Goal: Task Accomplishment & Management: Manage account settings

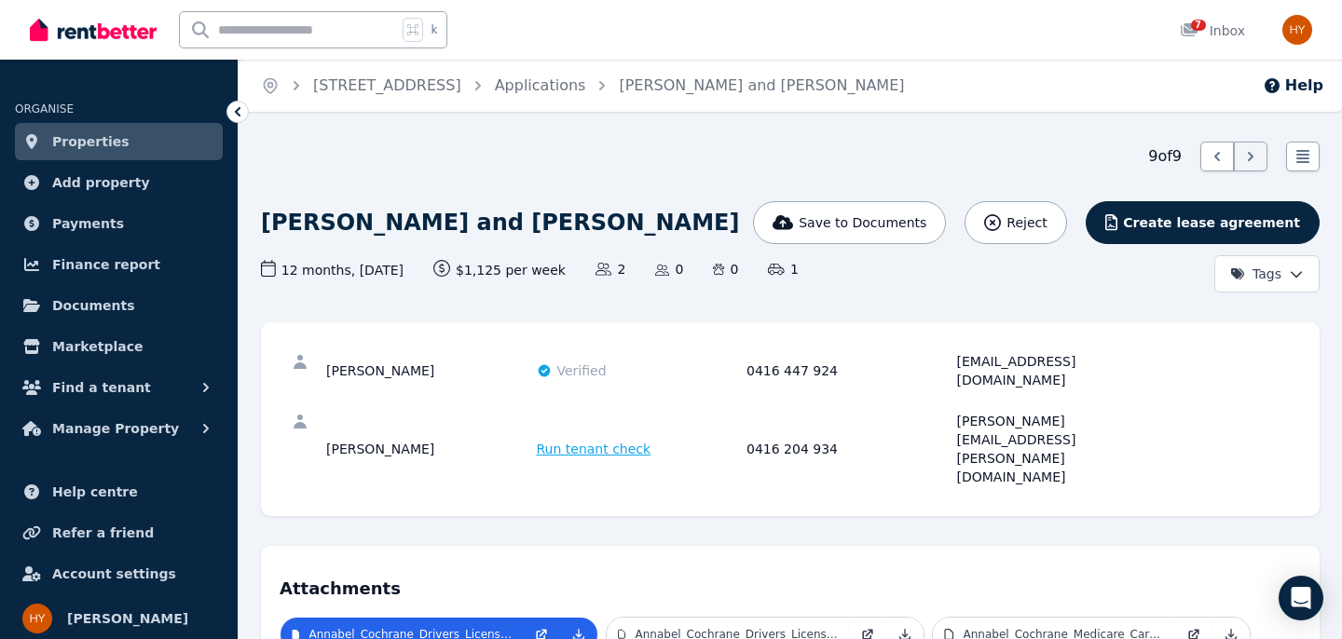
click at [237, 114] on icon at bounding box center [238, 111] width 6 height 9
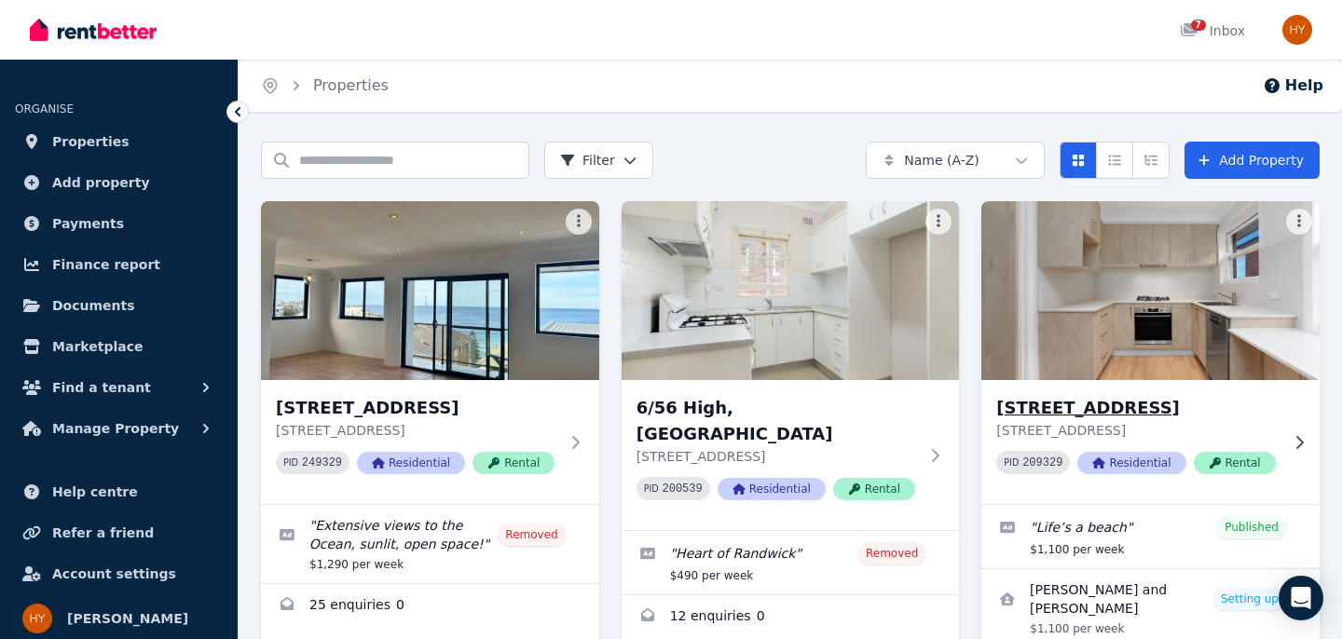
click at [1125, 317] on img at bounding box center [1150, 291] width 355 height 188
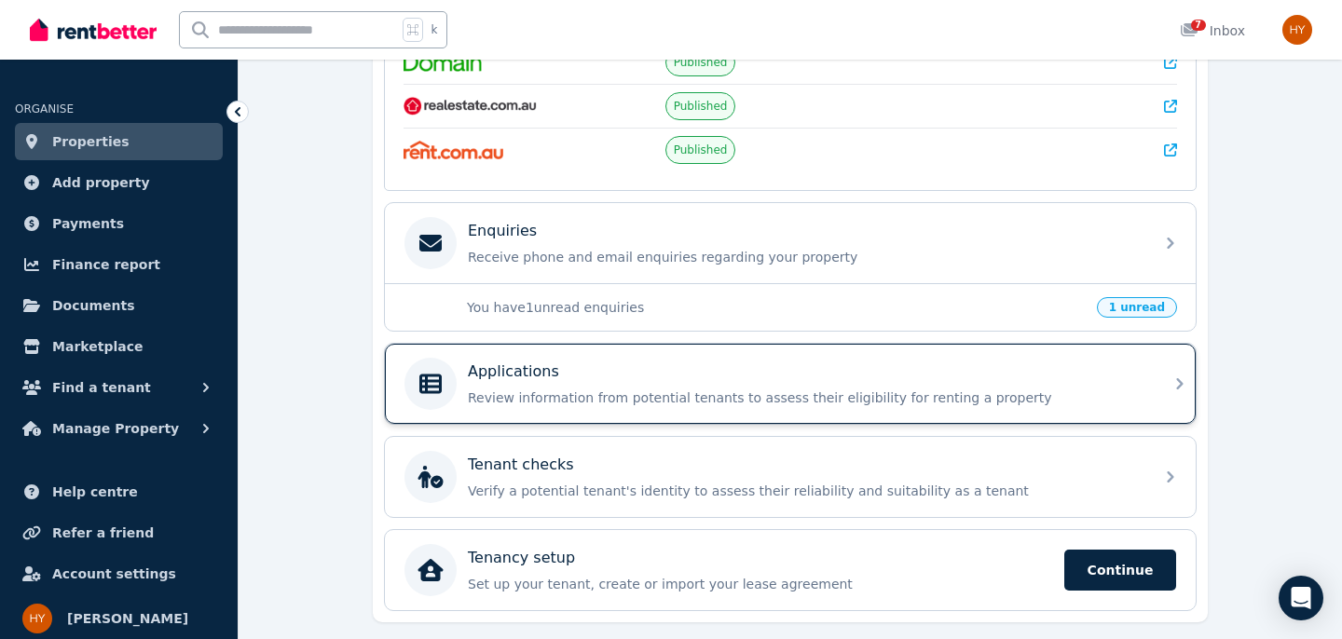
scroll to position [466, 0]
click at [892, 388] on p "Review information from potential tenants to assess their eligibility for renti…" at bounding box center [805, 397] width 675 height 19
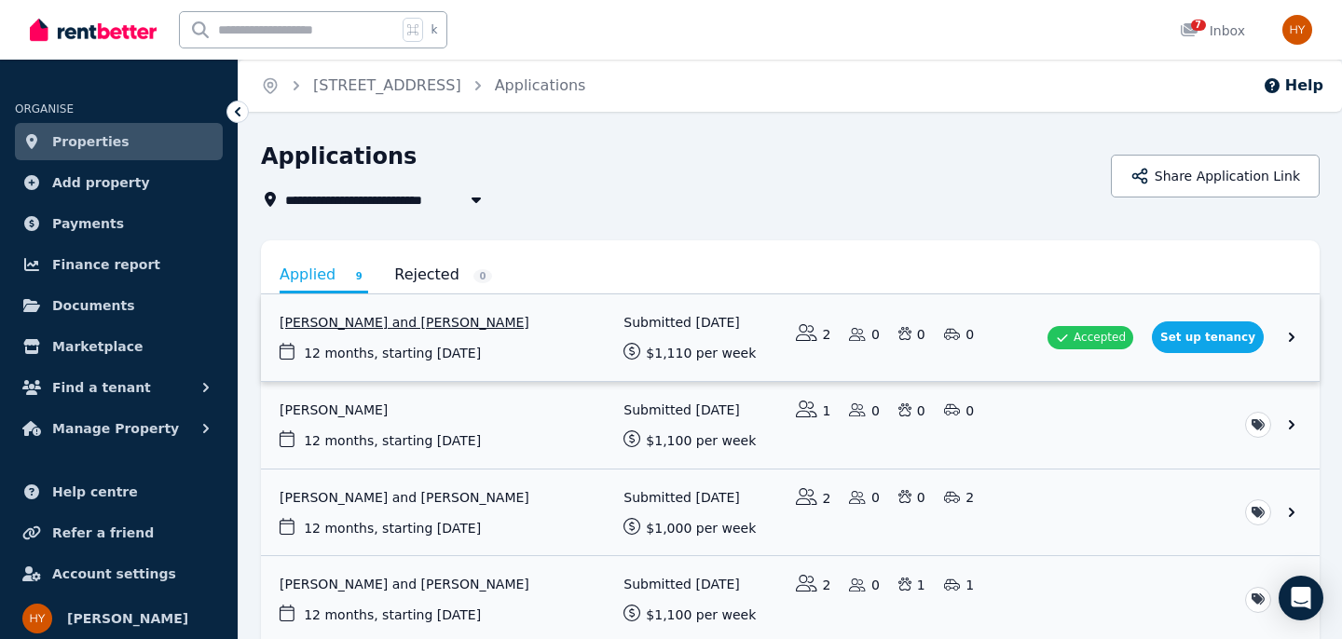
click at [1112, 338] on link "View application: Alix Miller and Niamh Deehan Duckworth" at bounding box center [790, 338] width 1059 height 87
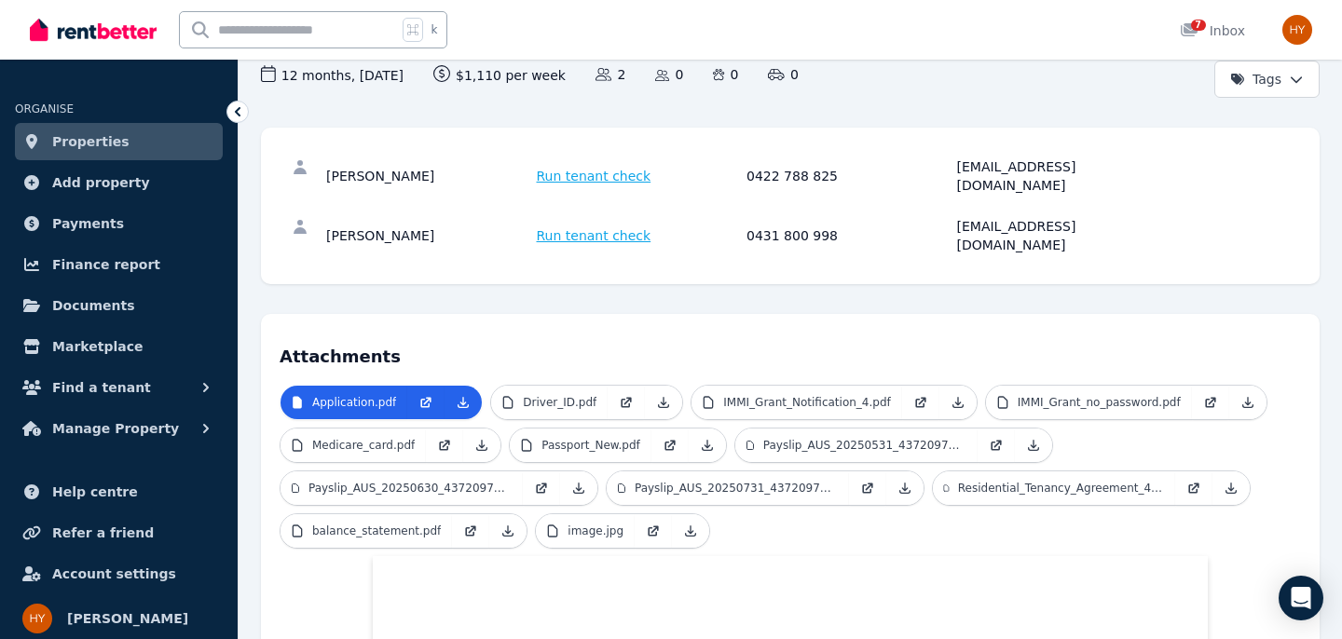
scroll to position [198, 0]
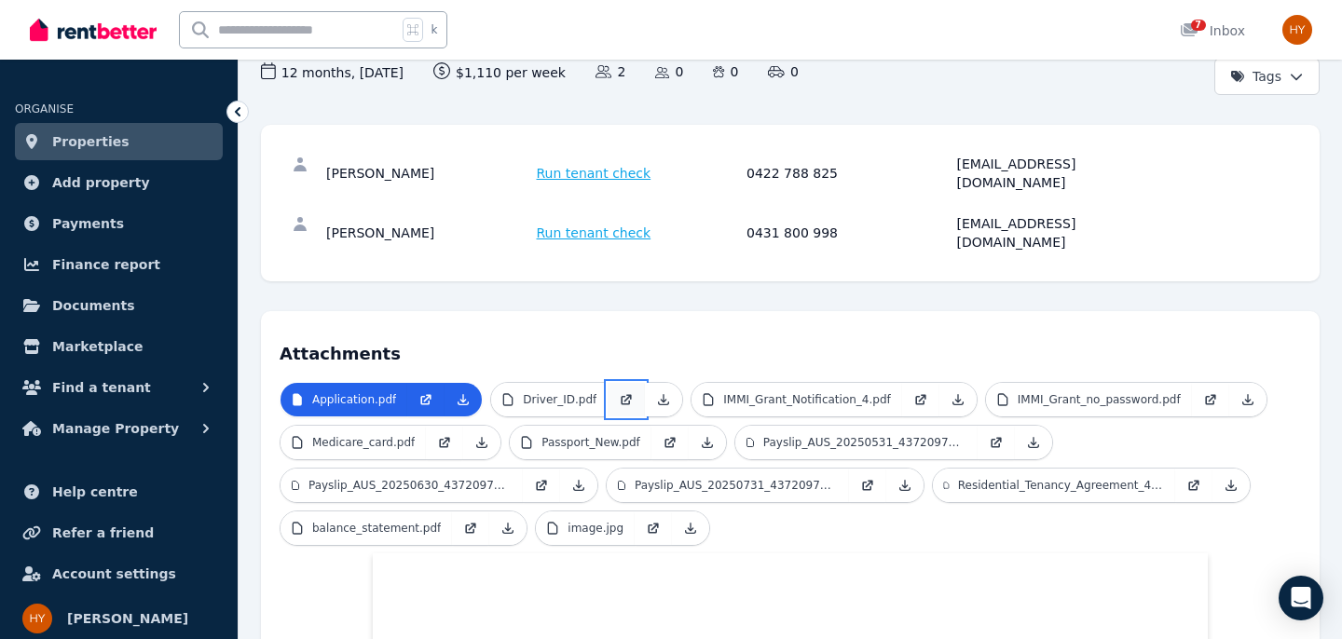
click at [621, 392] on icon at bounding box center [626, 399] width 15 height 15
click at [740, 392] on p "IMMI_Grant_Notification_4.pdf" at bounding box center [806, 399] width 167 height 15
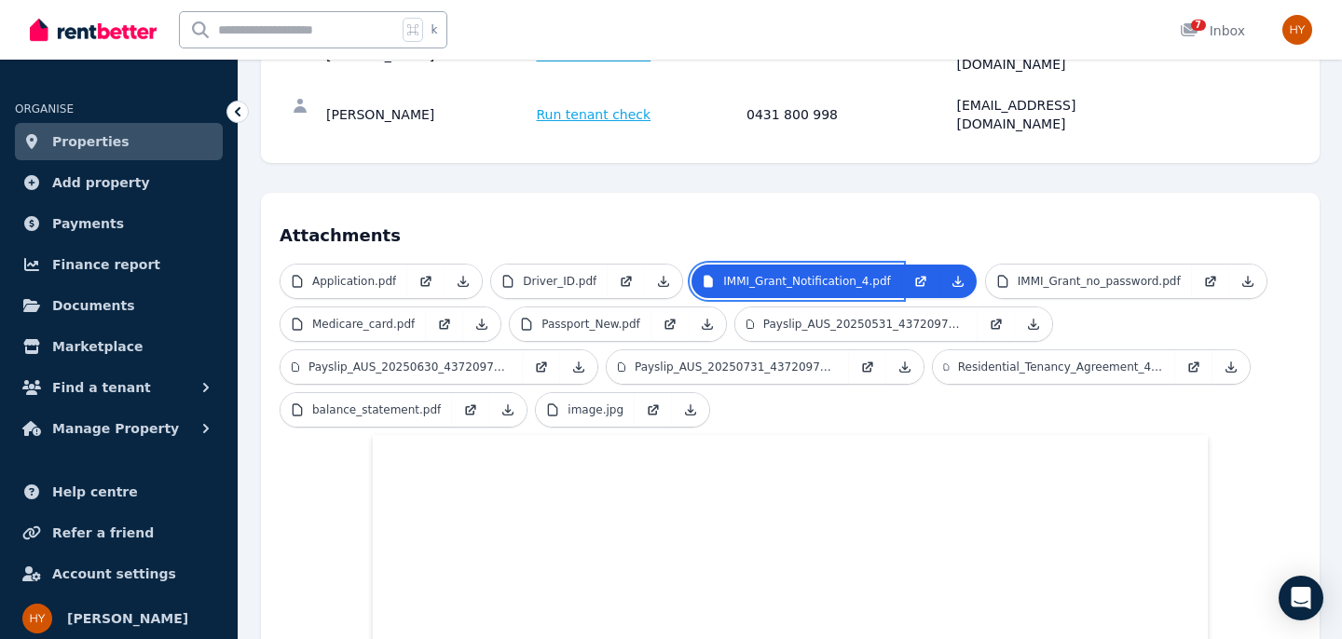
scroll to position [315, 0]
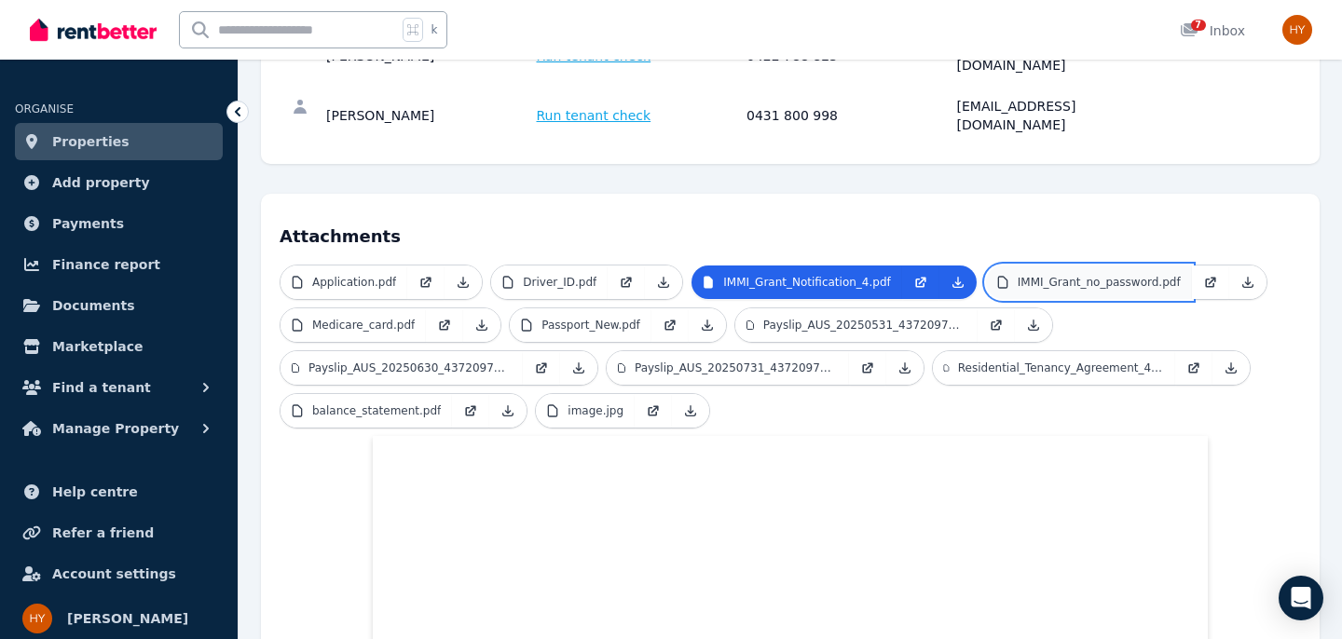
click at [1055, 275] on p "IMMI_Grant_no_password.pdf" at bounding box center [1099, 282] width 163 height 15
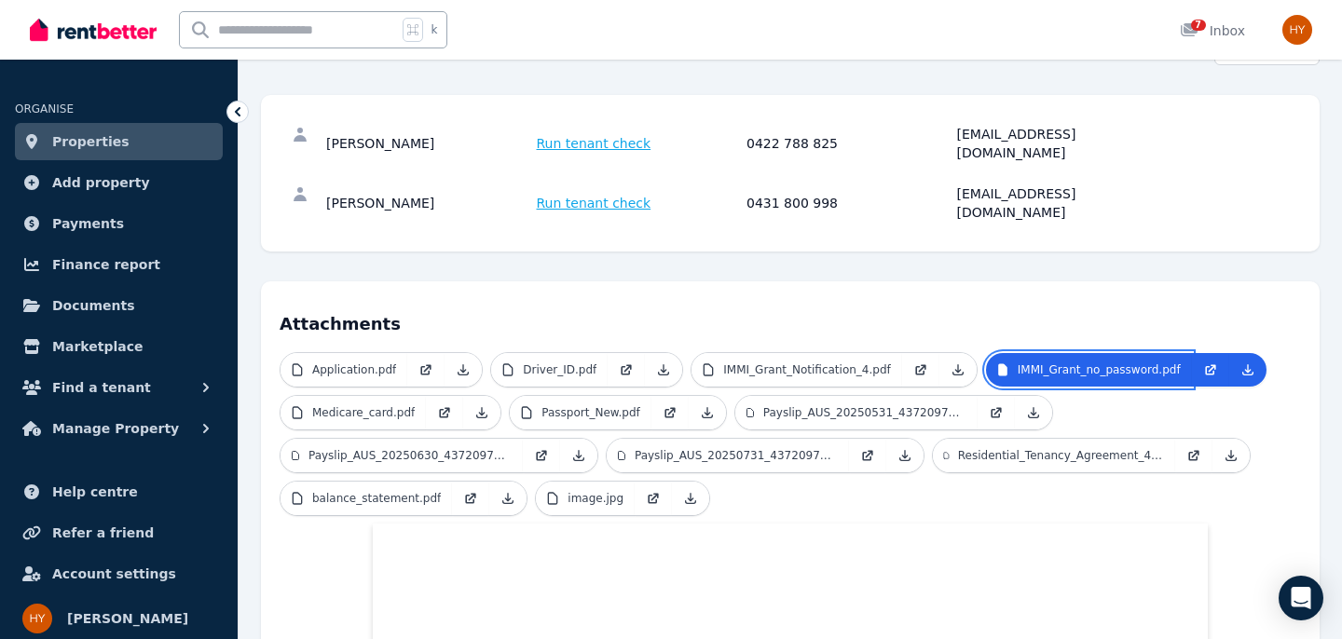
scroll to position [0, 0]
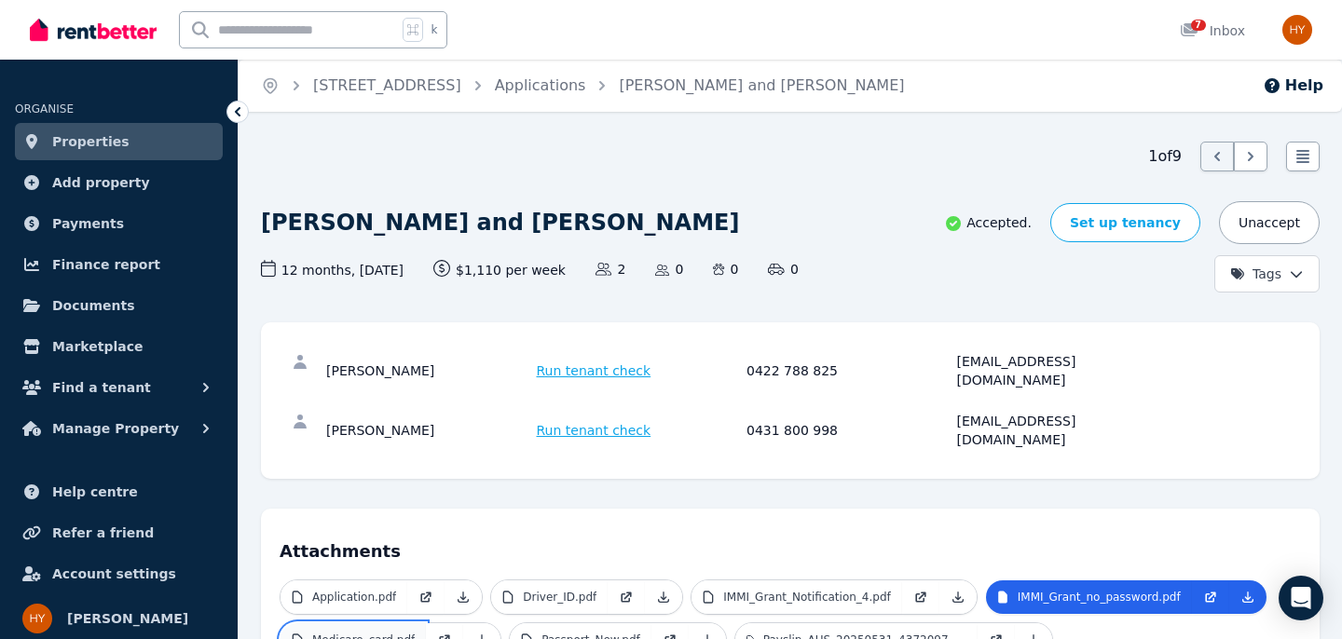
click at [382, 633] on p "Medicare_card.pdf" at bounding box center [363, 640] width 103 height 15
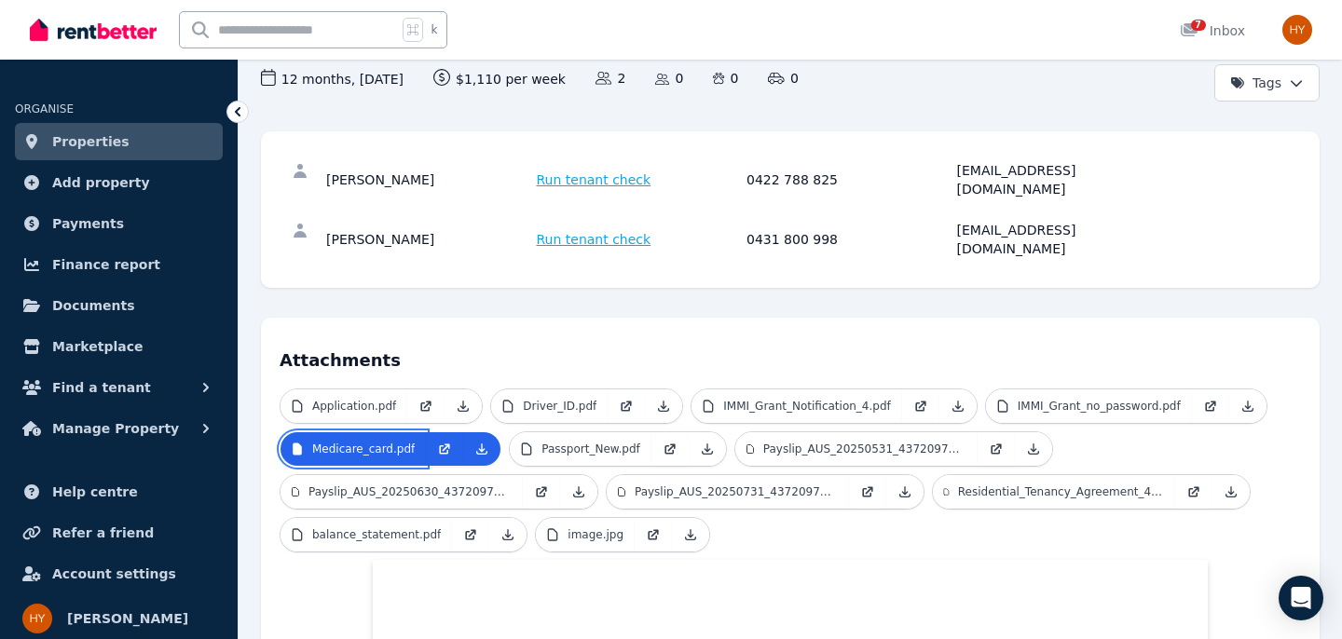
scroll to position [188, 0]
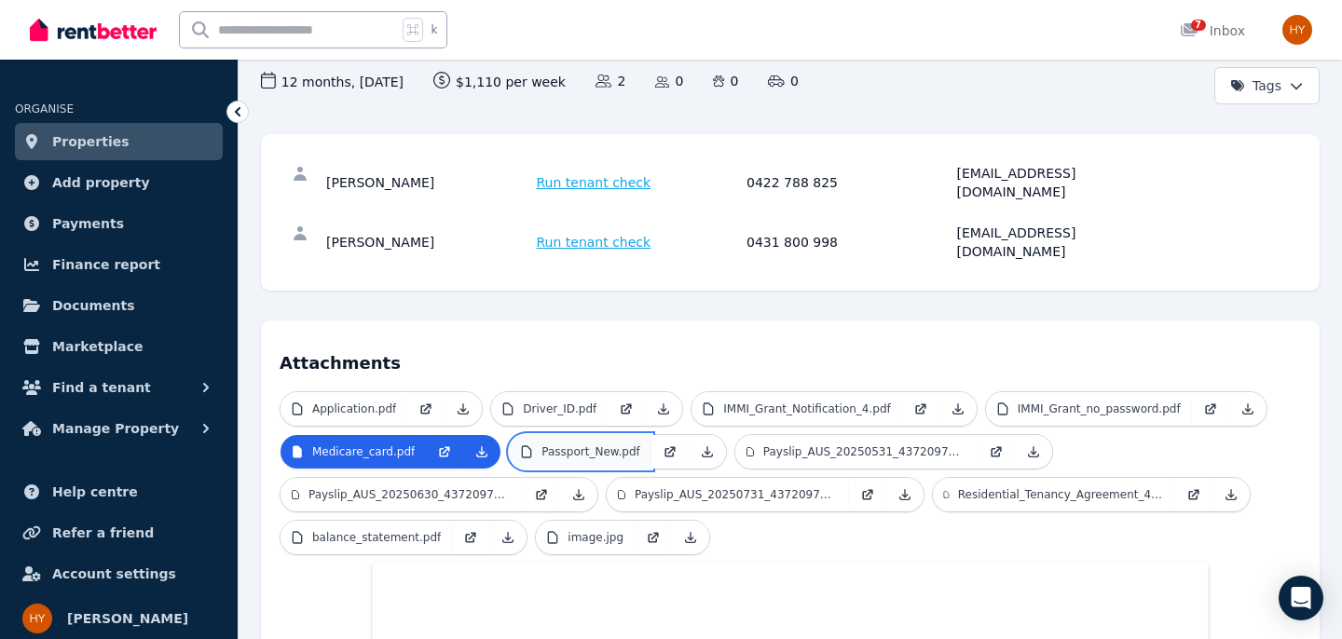
click at [562, 445] on p "Passport_New.pdf" at bounding box center [591, 452] width 99 height 15
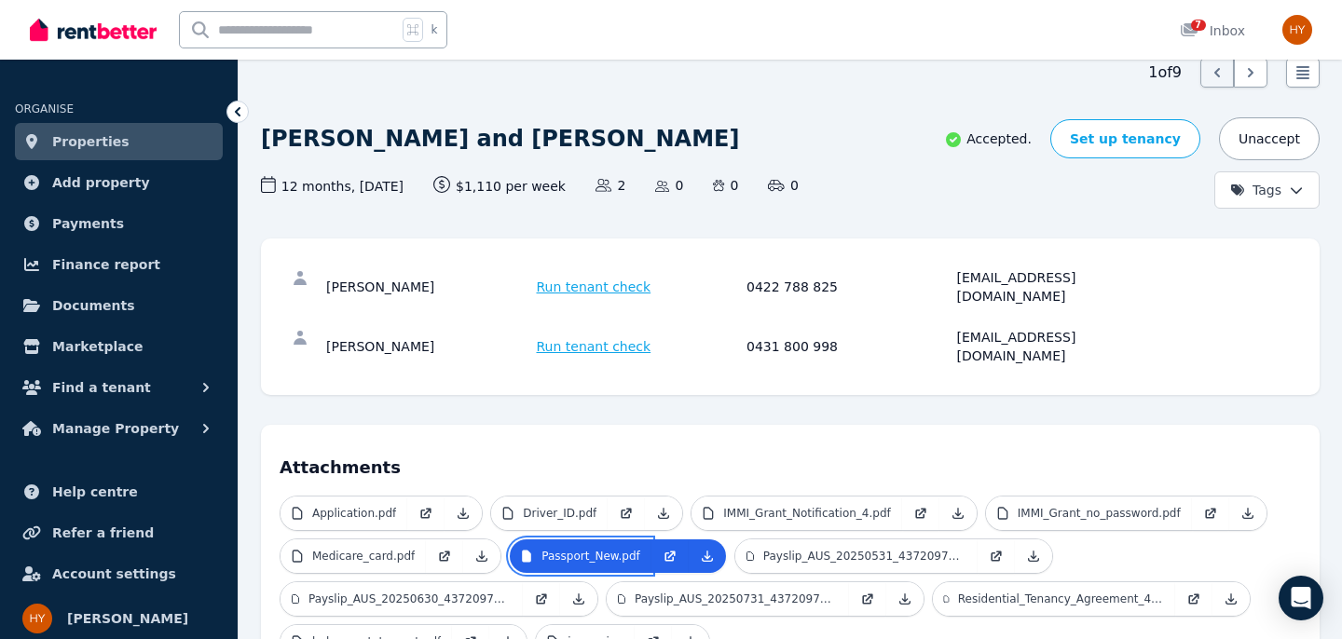
scroll to position [93, 0]
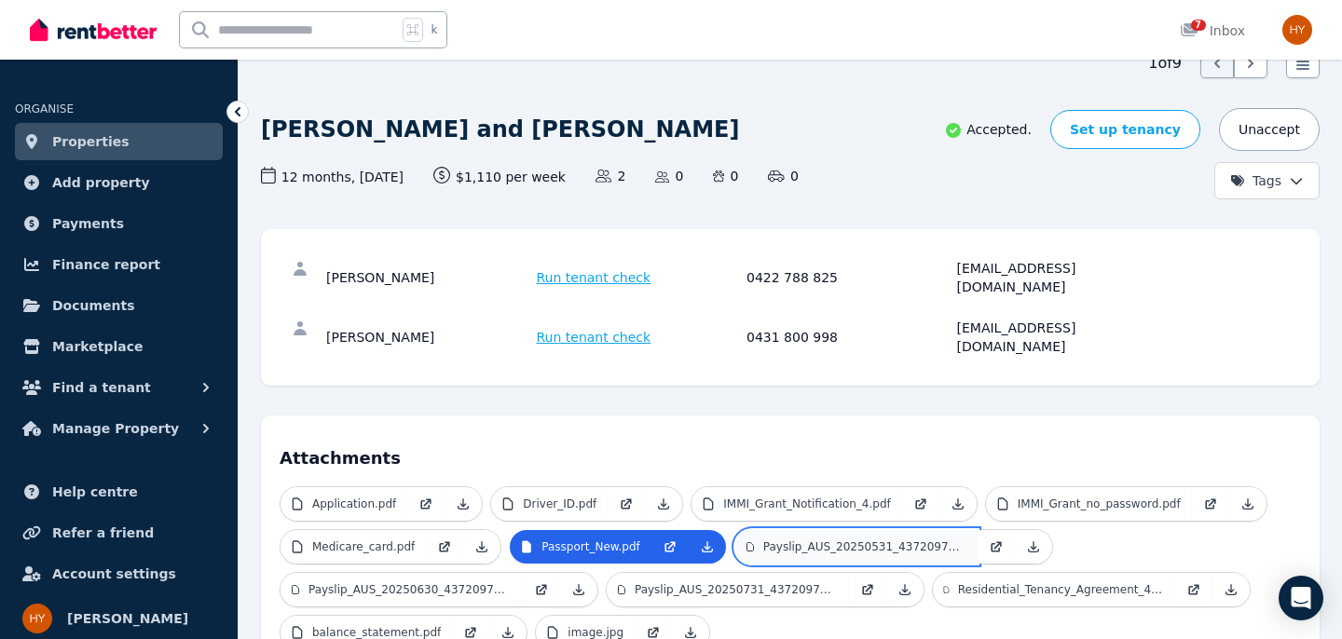
click at [877, 540] on p "Payslip_AUS_20250531_43720978_68648_1.PDF" at bounding box center [864, 547] width 203 height 15
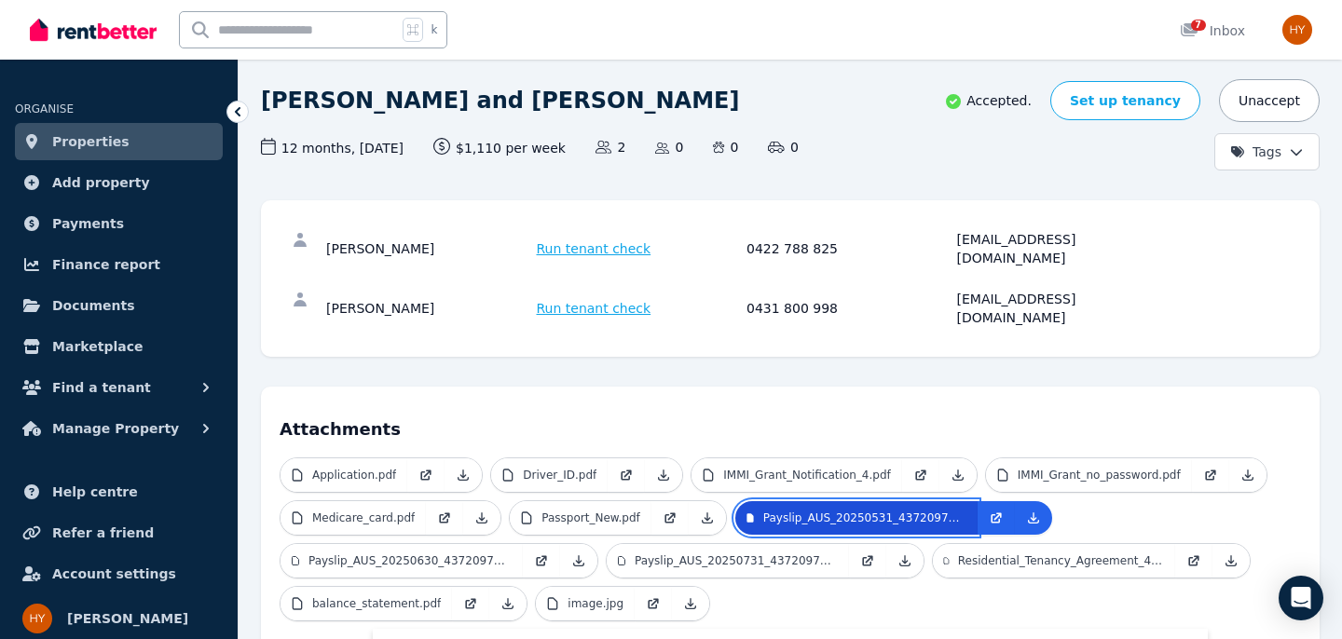
scroll to position [141, 0]
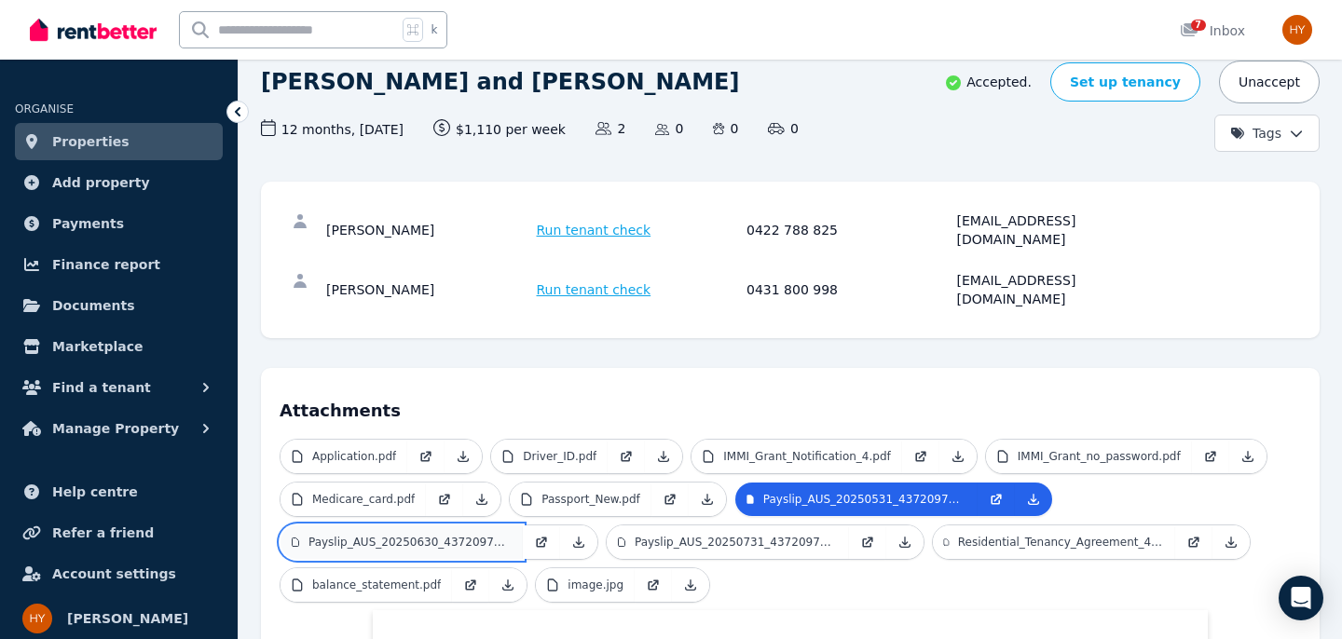
click at [423, 535] on p "Payslip_AUS_20250630_43720978_68648_1.PDF" at bounding box center [410, 542] width 203 height 15
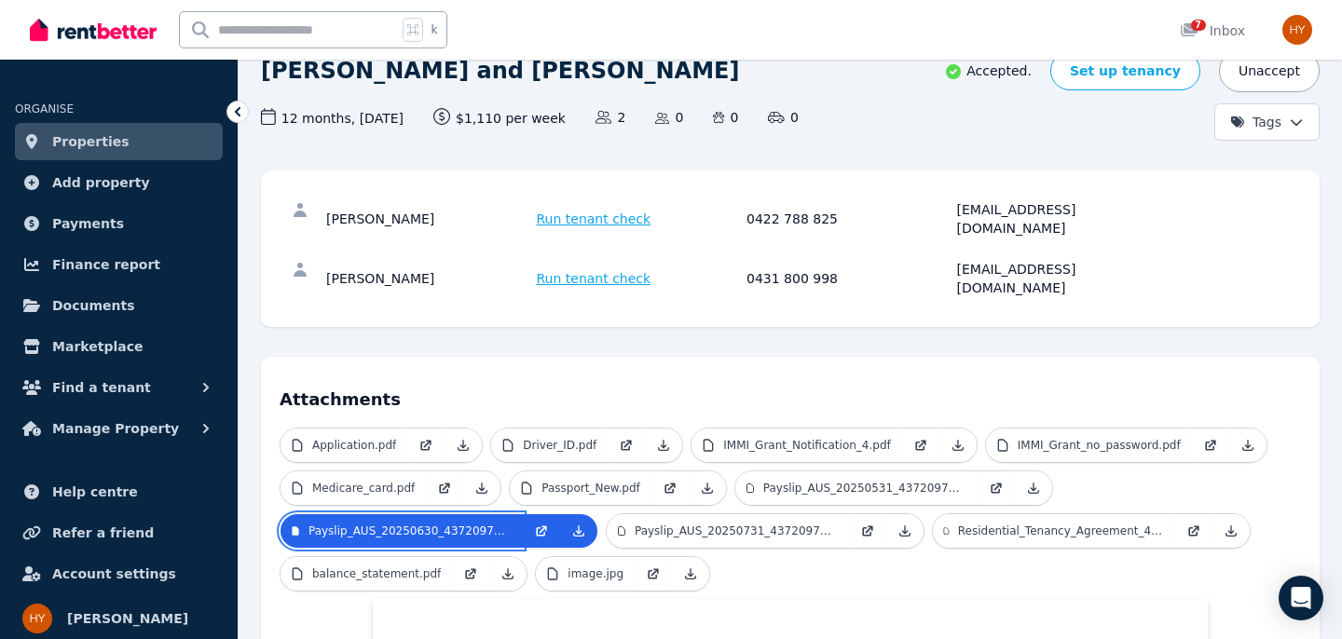
scroll to position [154, 0]
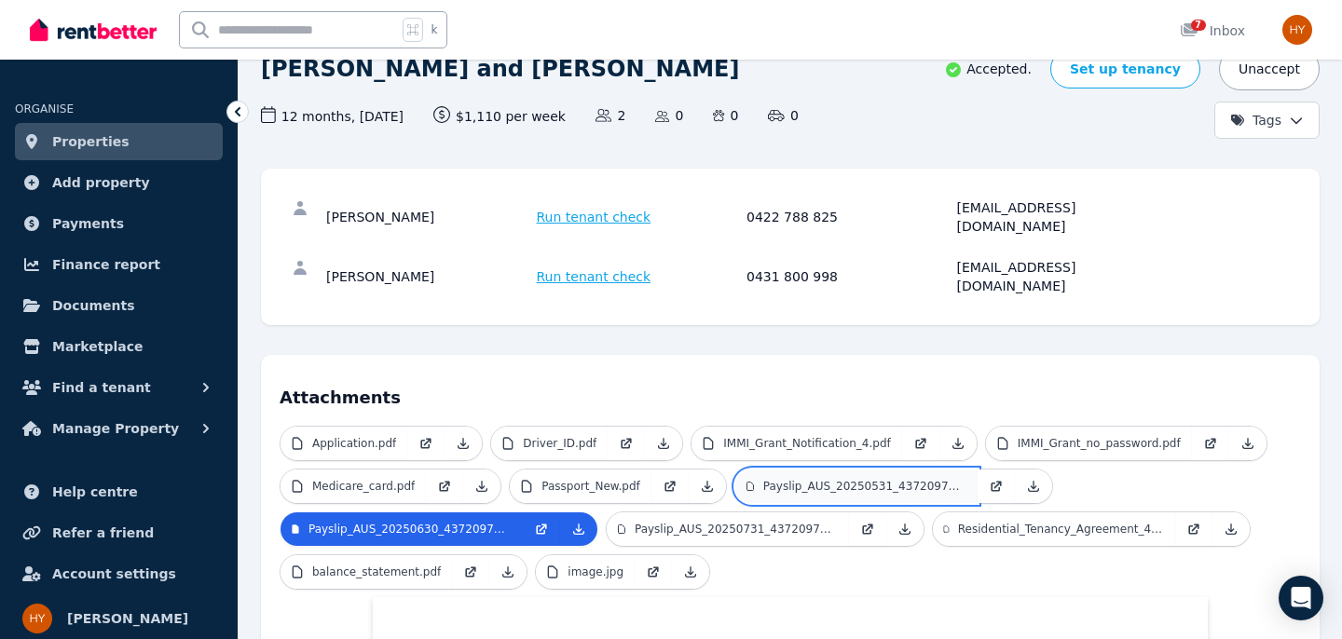
click at [895, 479] on p "Payslip_AUS_20250531_43720978_68648_1.PDF" at bounding box center [864, 486] width 203 height 15
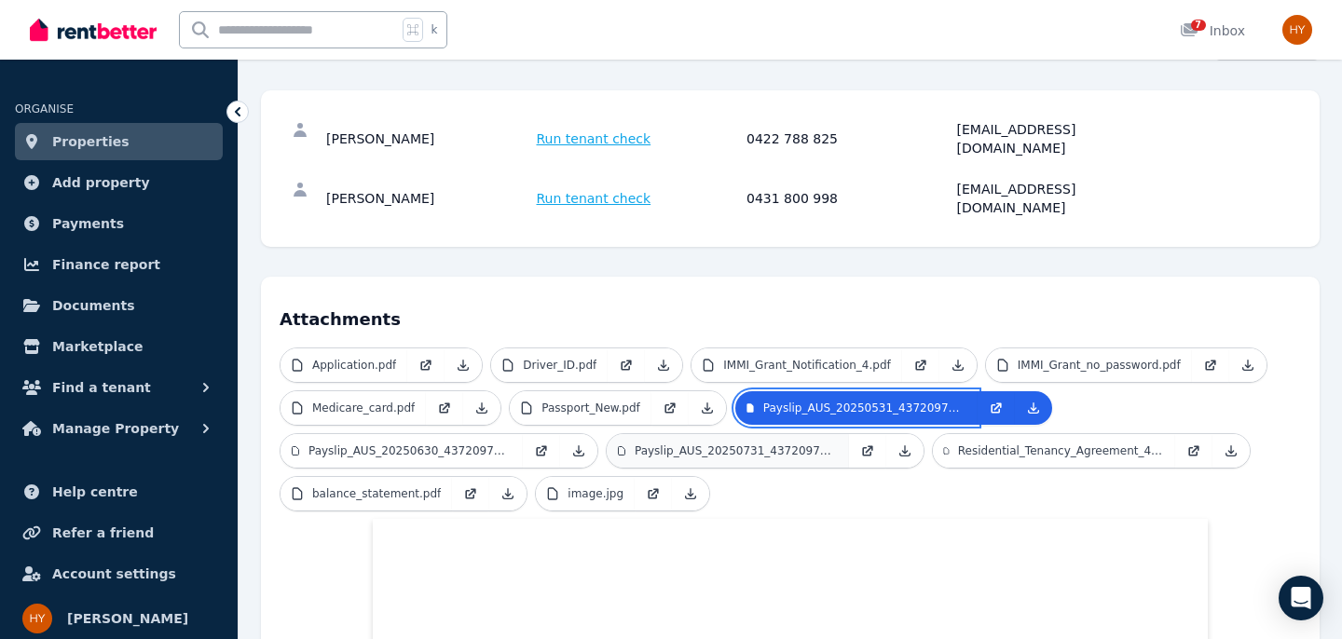
scroll to position [231, 0]
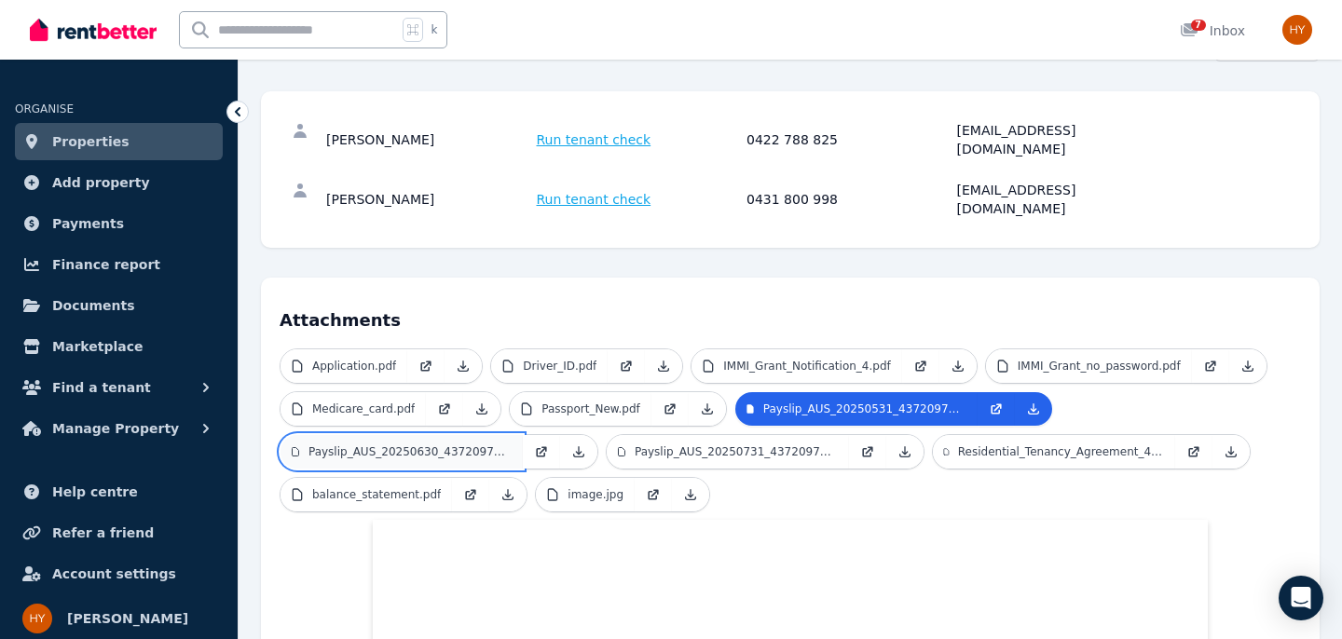
click at [404, 445] on p "Payslip_AUS_20250630_43720978_68648_1.PDF" at bounding box center [410, 452] width 203 height 15
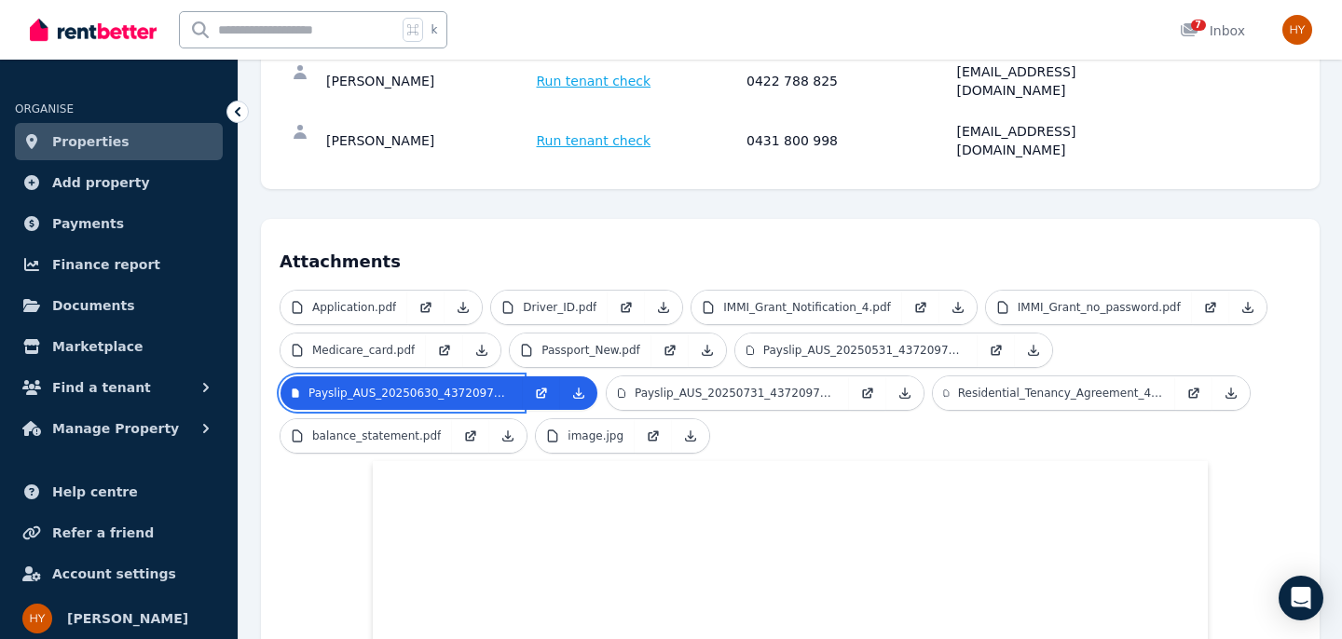
scroll to position [297, 0]
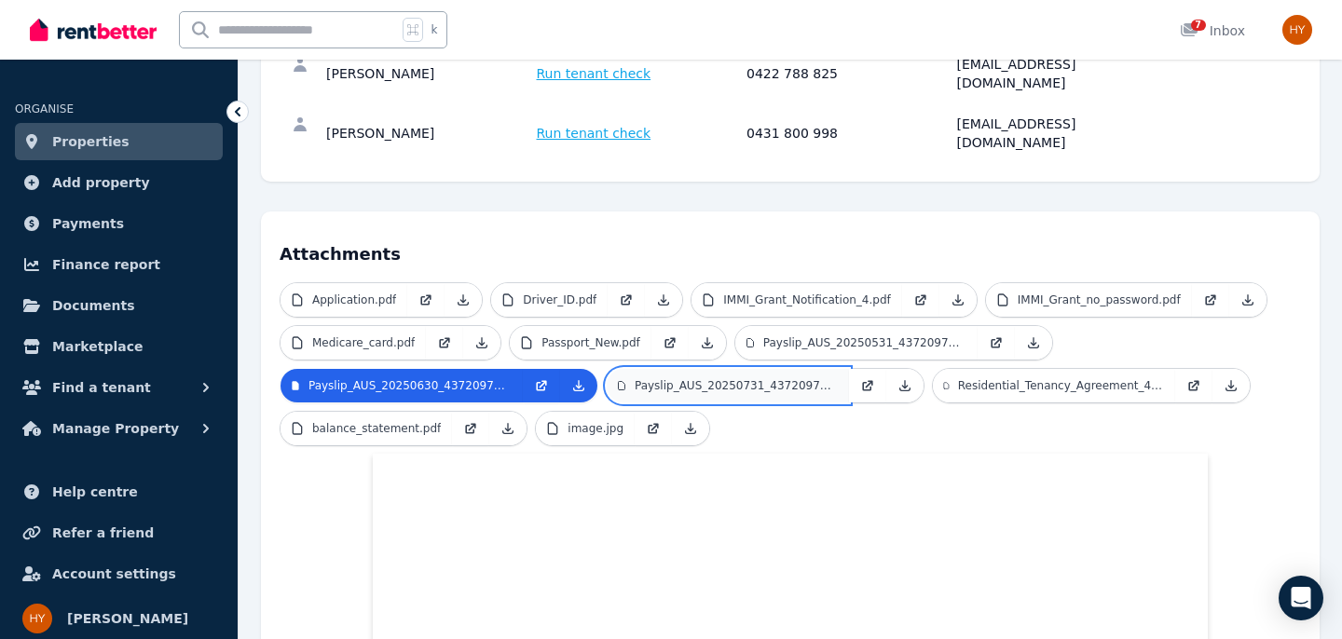
click at [720, 378] on p "Payslip_AUS_20250731_43720978_68648_1.PDF" at bounding box center [736, 385] width 203 height 15
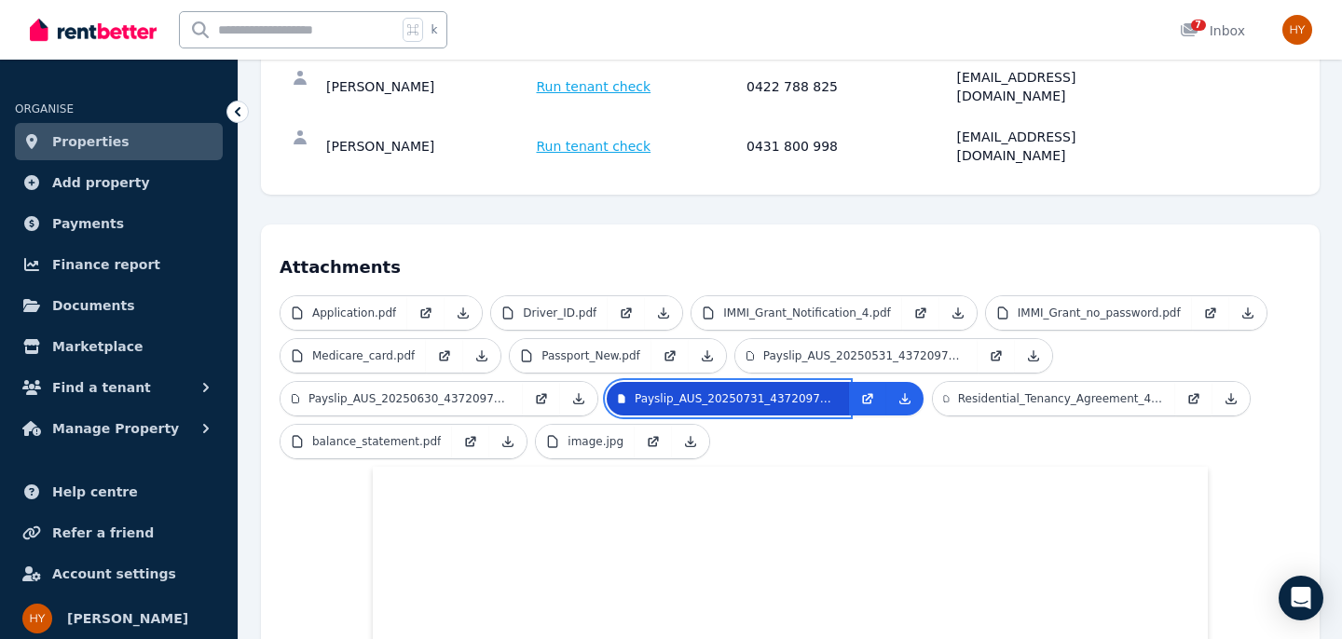
scroll to position [283, 0]
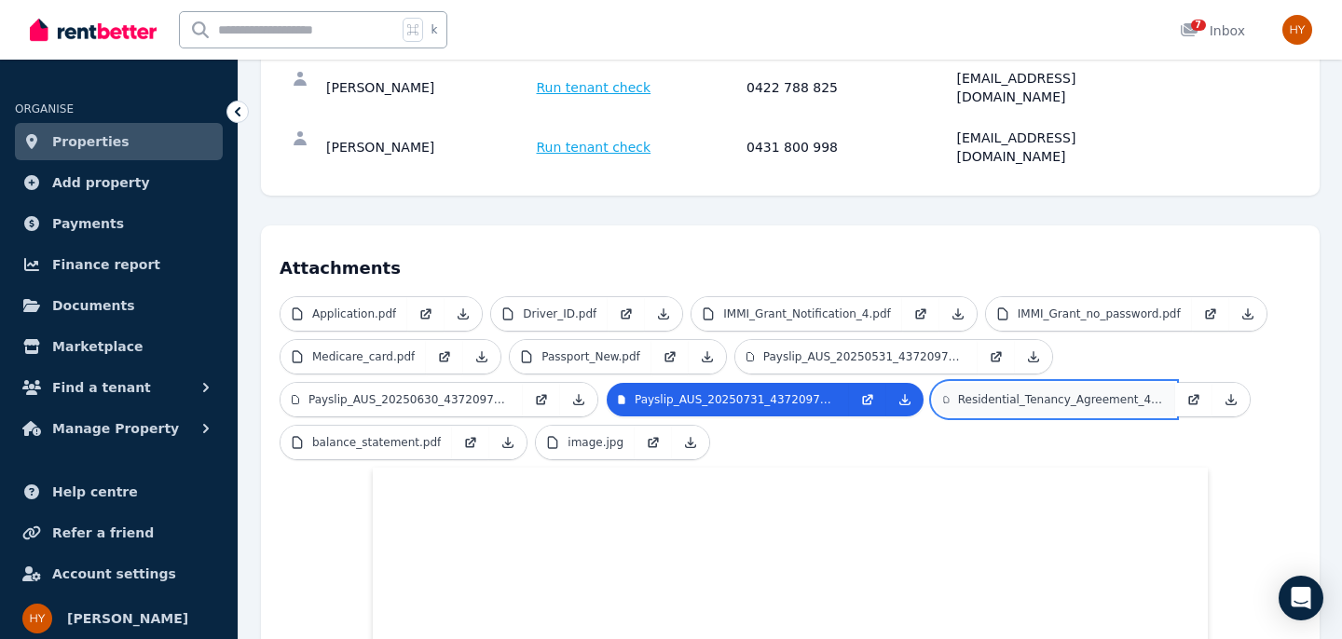
click at [1039, 392] on p "Residential_Tenancy_Agreement_401_228_Elizabeth_Street_Sur.pdf" at bounding box center [1061, 399] width 206 height 15
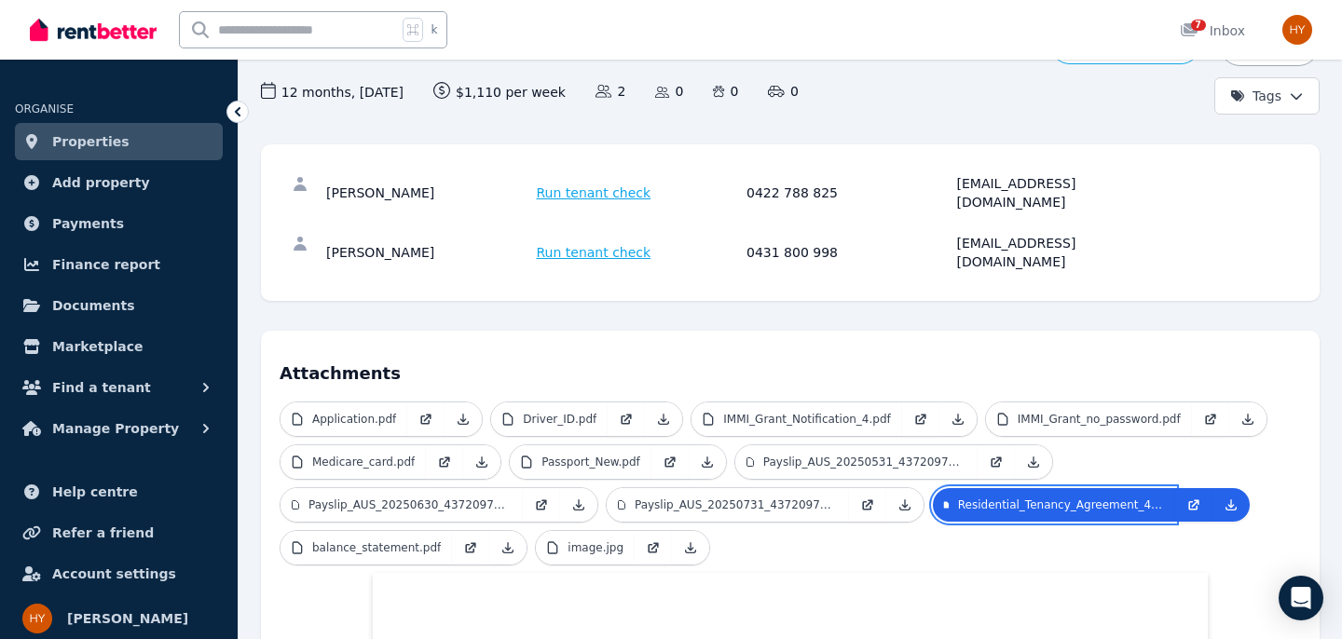
scroll to position [205, 0]
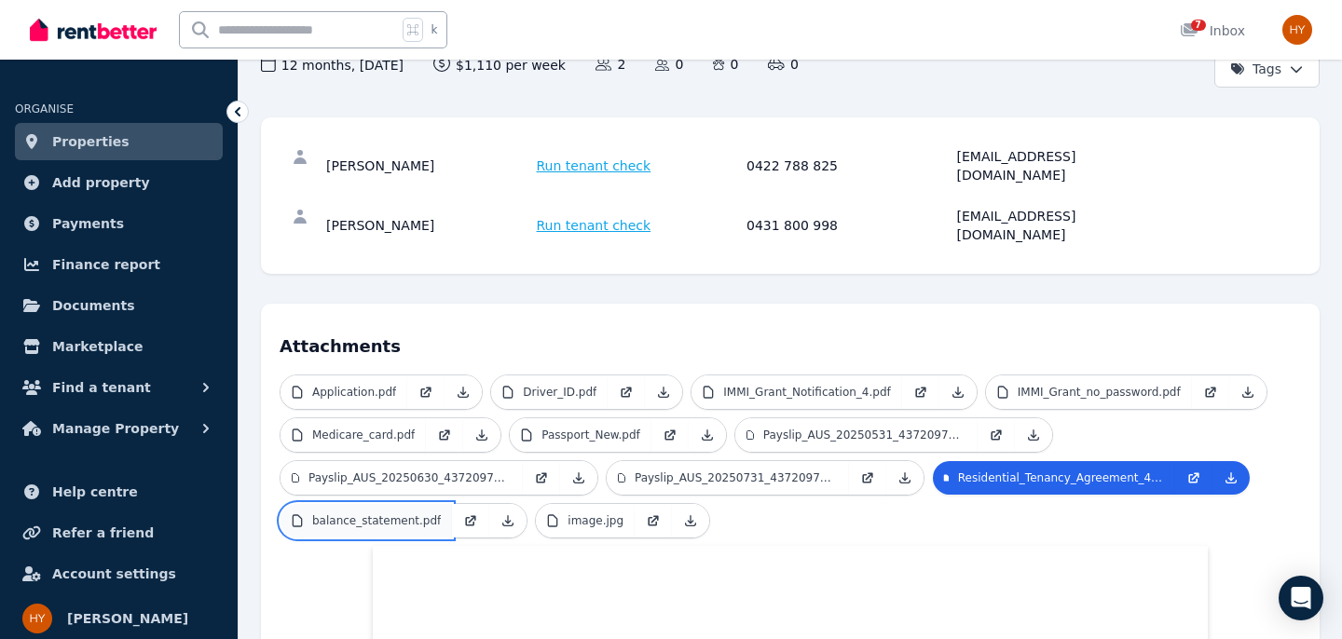
click at [416, 514] on p "balance_statement.pdf" at bounding box center [376, 521] width 129 height 15
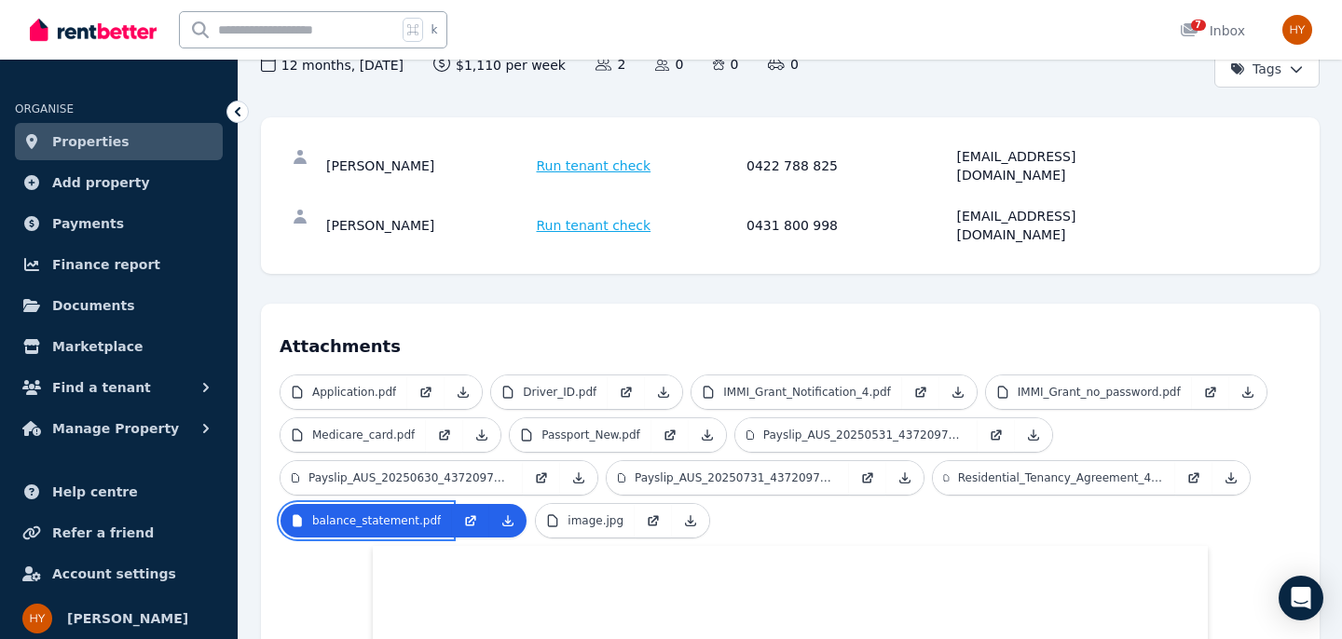
scroll to position [208, 0]
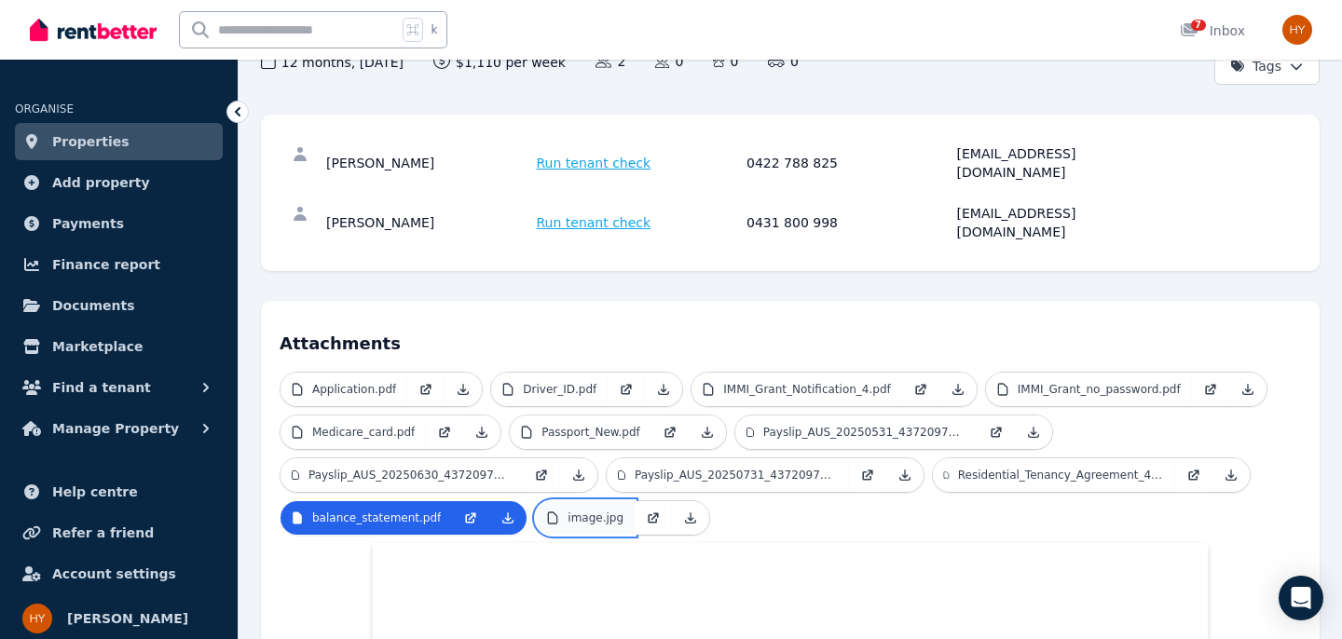
click at [582, 511] on p "image.jpg" at bounding box center [596, 518] width 56 height 15
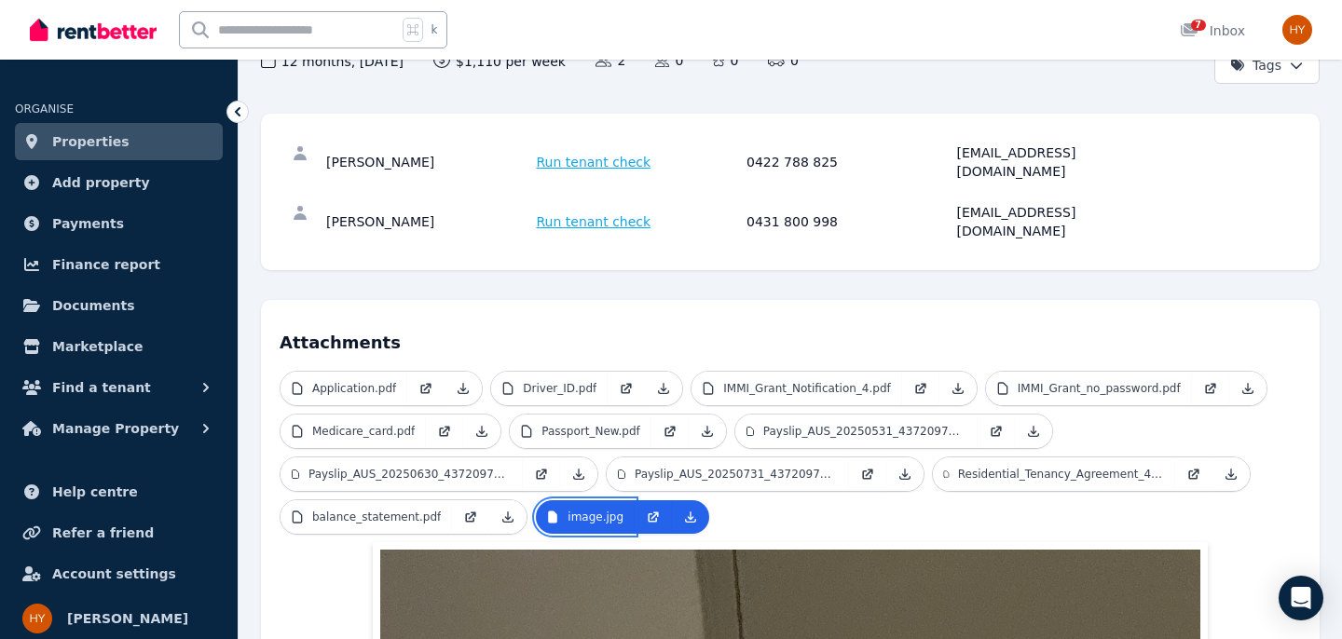
scroll to position [212, 0]
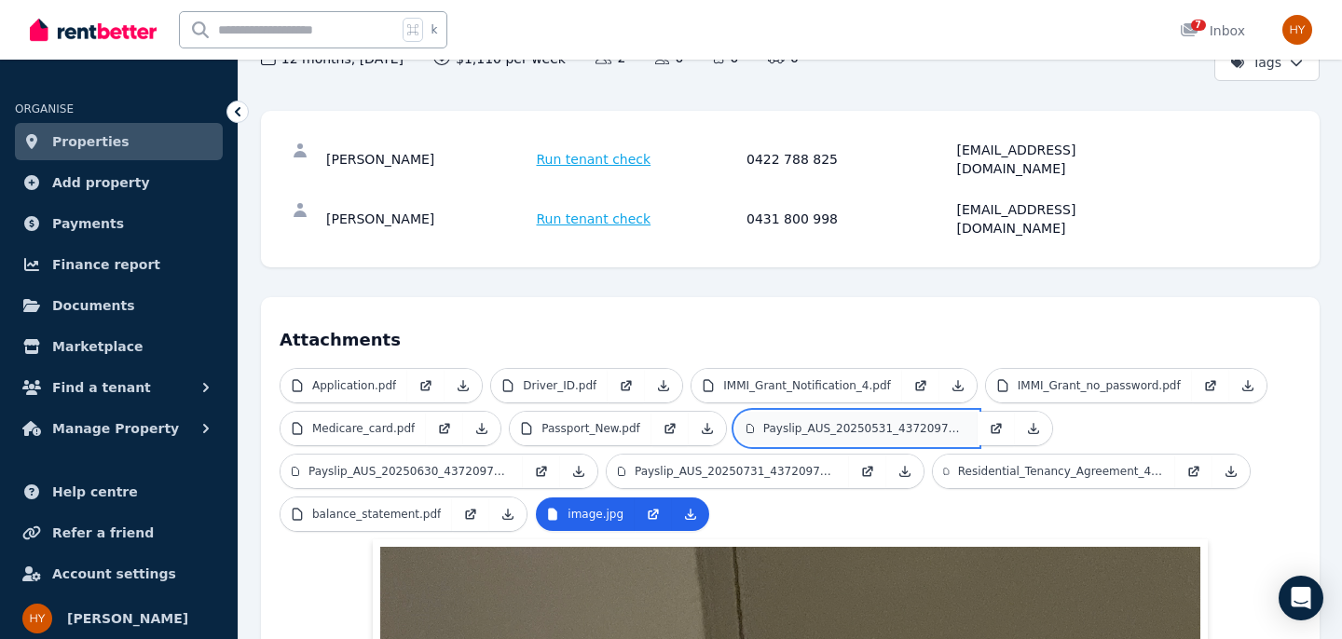
click at [806, 421] on p "Payslip_AUS_20250531_43720978_68648_1.PDF" at bounding box center [864, 428] width 203 height 15
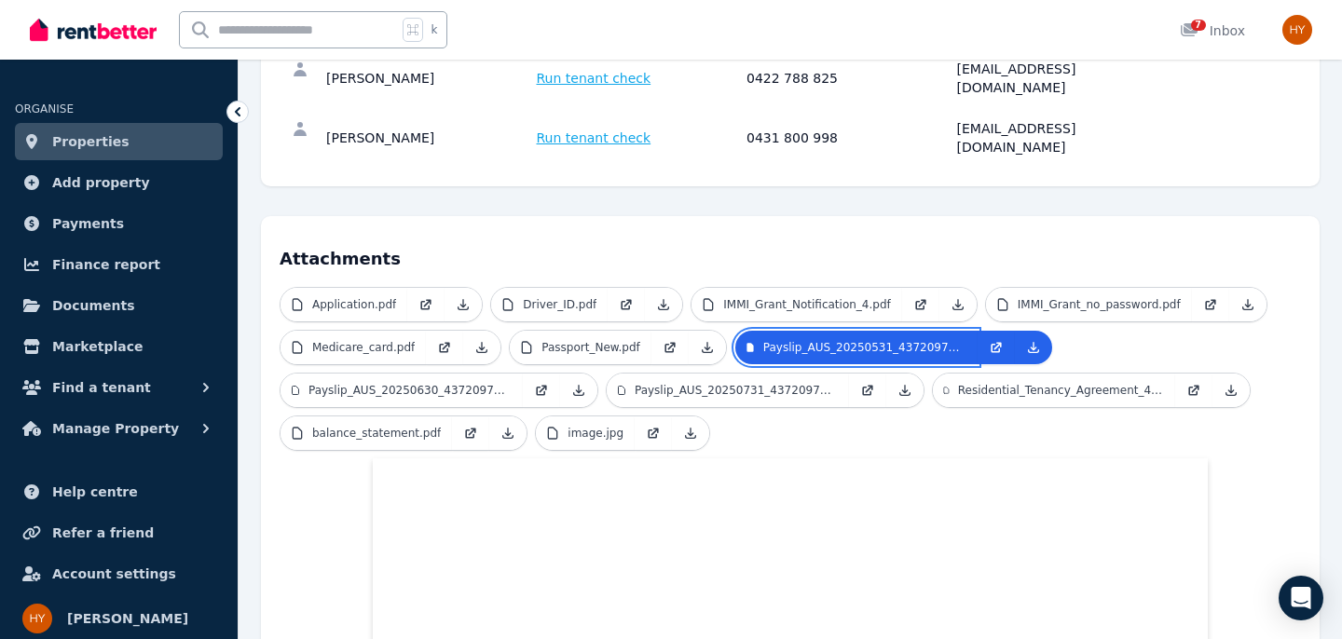
scroll to position [289, 0]
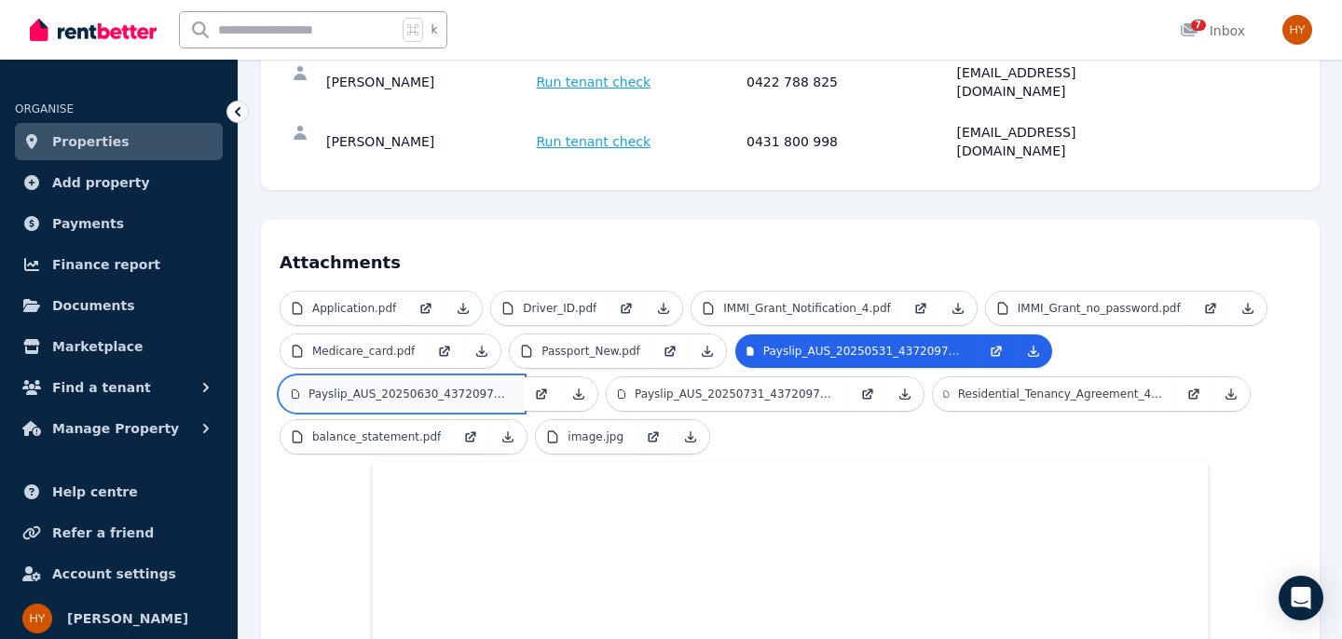
click at [325, 387] on p "Payslip_AUS_20250630_43720978_68648_1.PDF" at bounding box center [410, 394] width 203 height 15
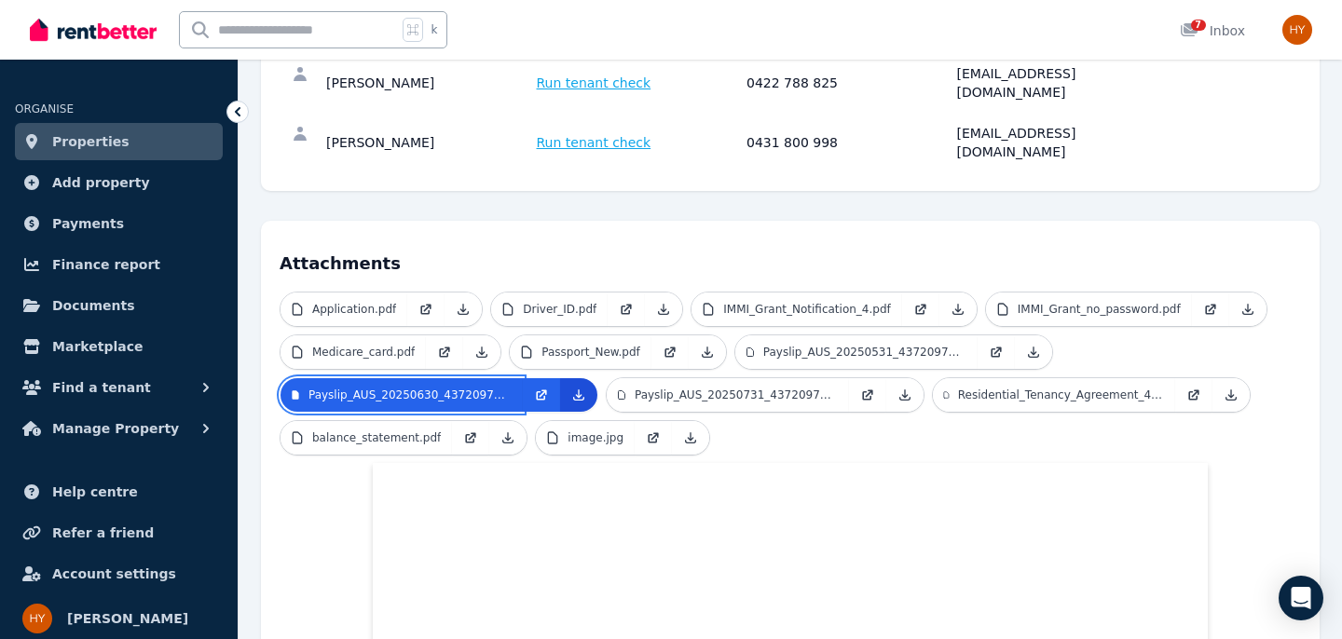
scroll to position [241, 0]
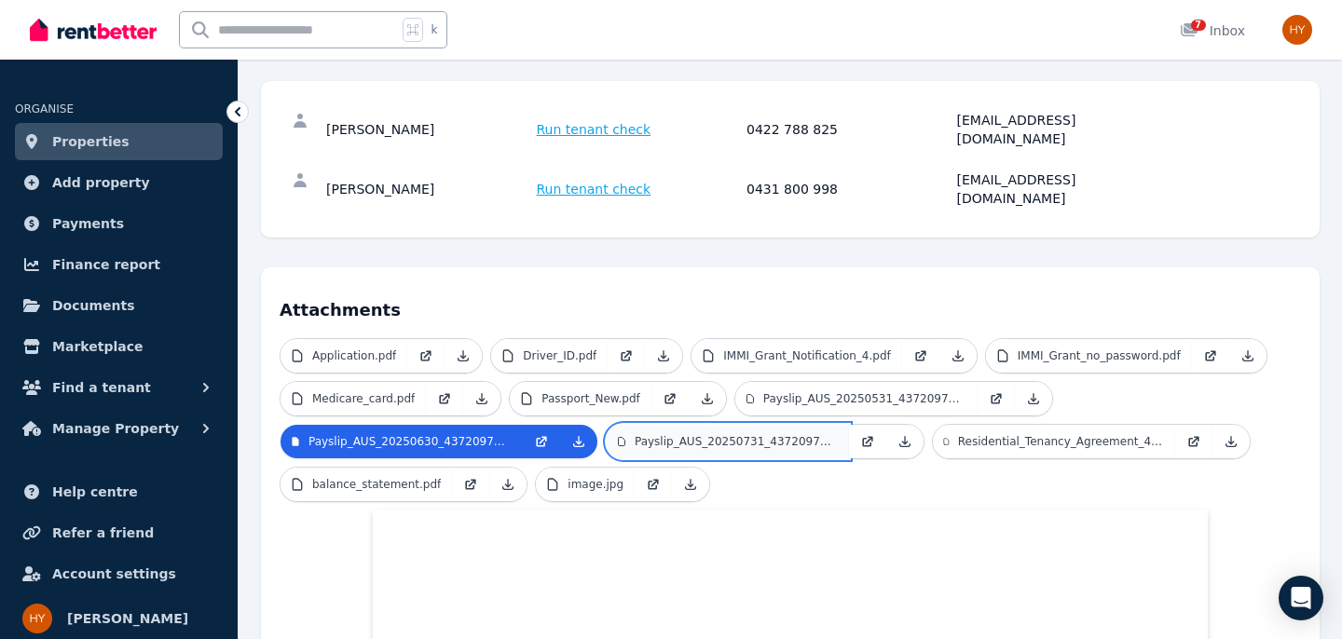
click at [704, 434] on p "Payslip_AUS_20250731_43720978_68648_1.PDF" at bounding box center [736, 441] width 203 height 15
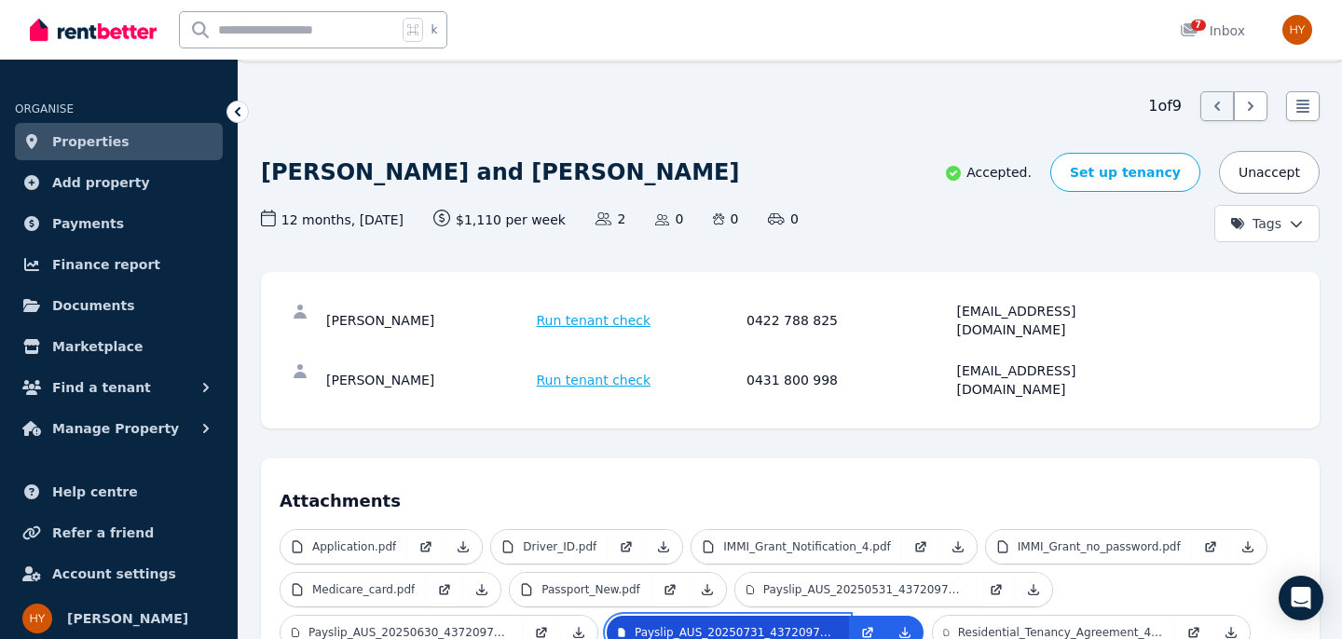
scroll to position [0, 0]
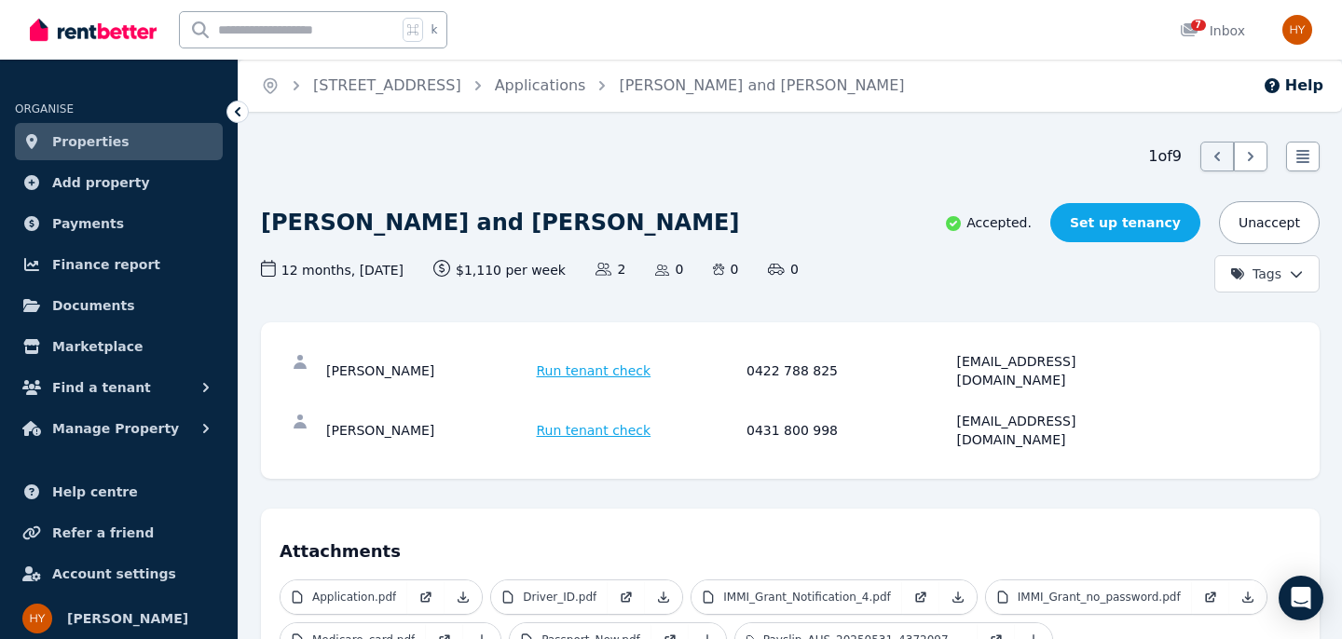
click at [1103, 224] on link "Set up tenancy" at bounding box center [1125, 222] width 150 height 39
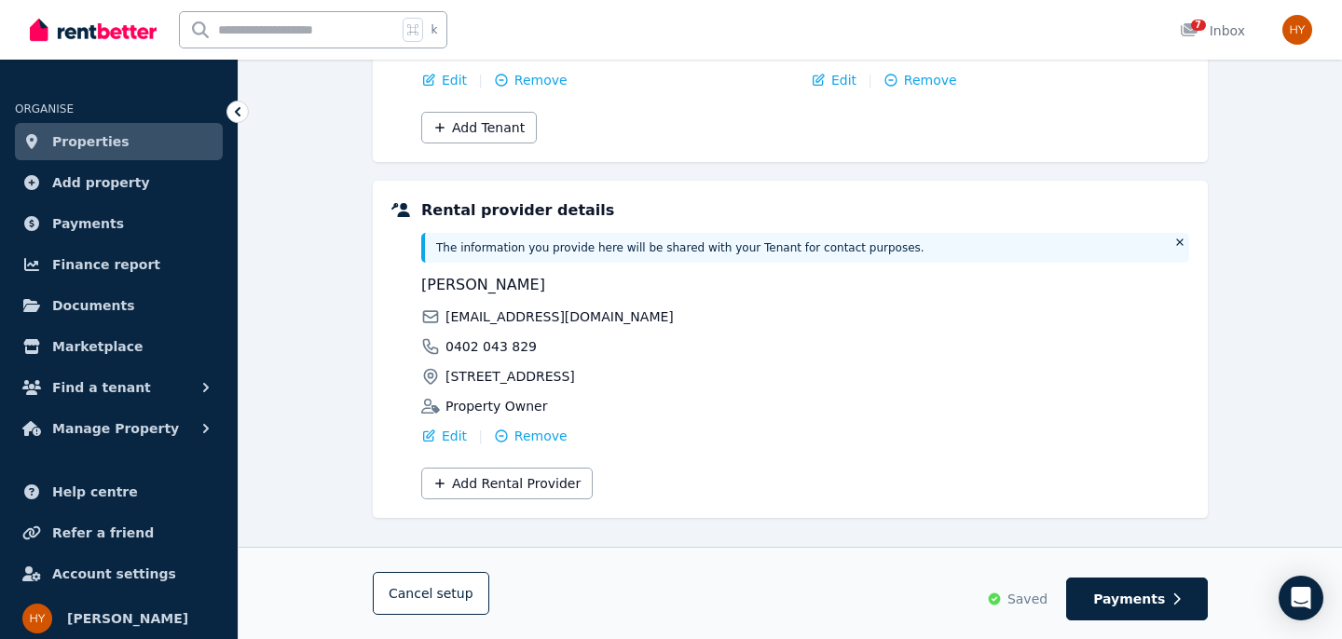
scroll to position [392, 0]
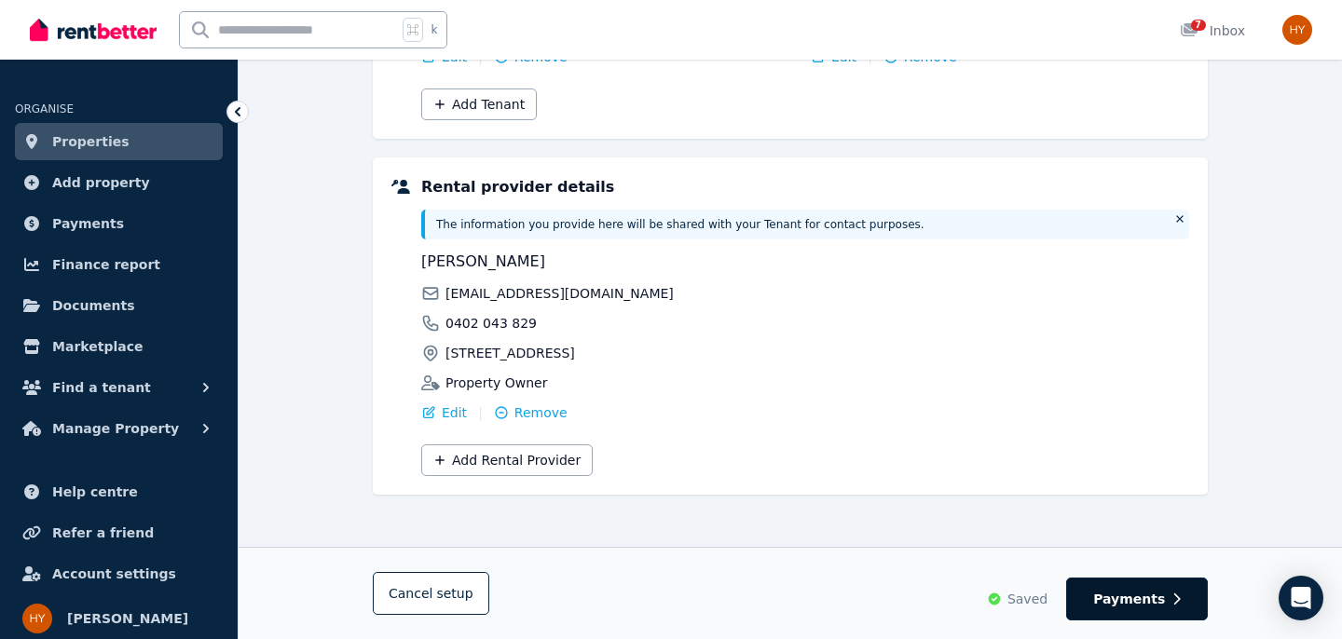
click at [1110, 596] on span "Payments" at bounding box center [1129, 599] width 72 height 19
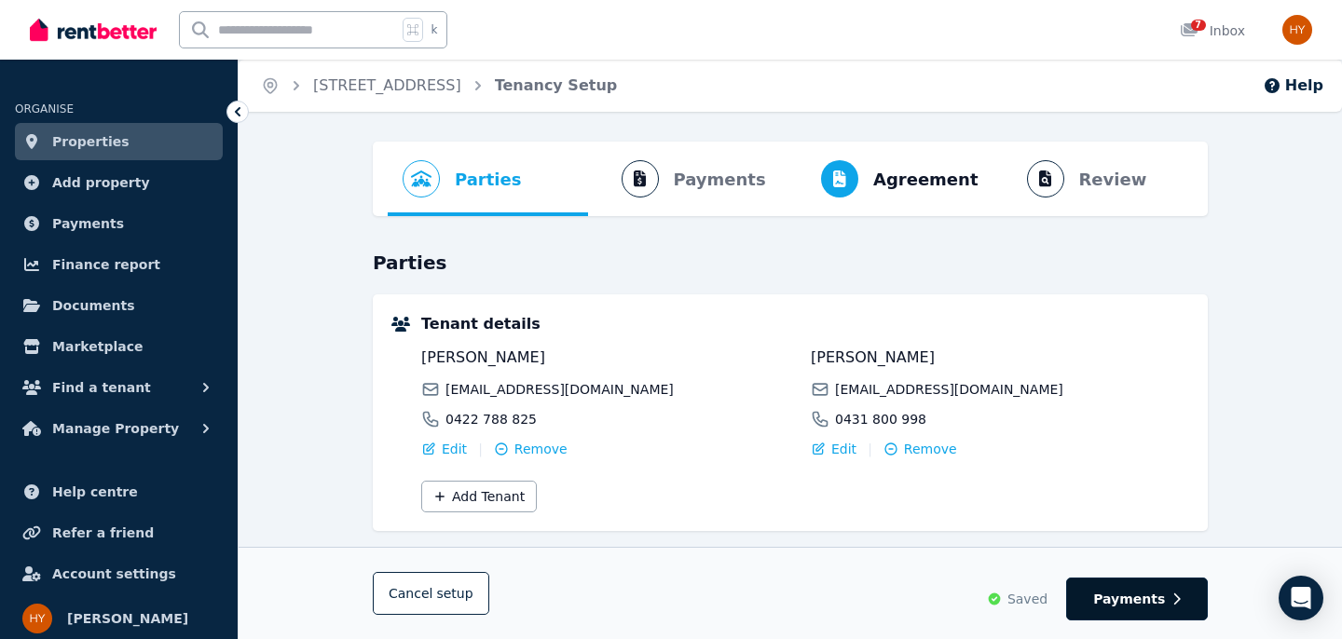
select select "**********"
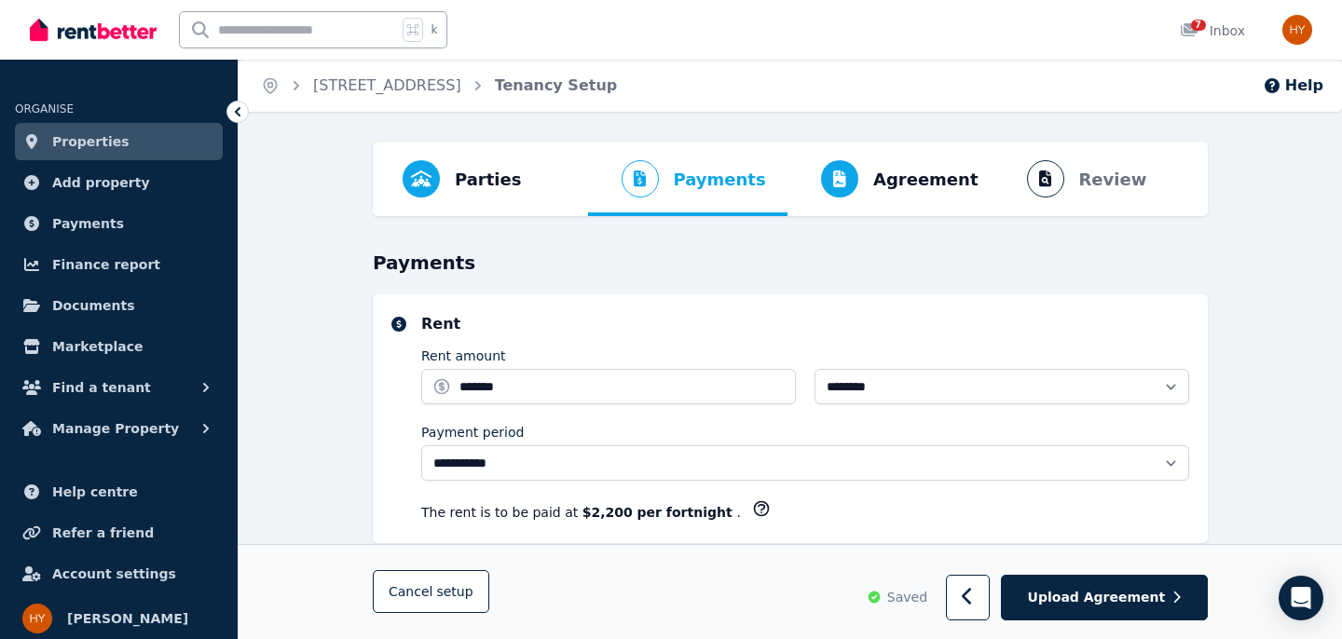
select select "**********"
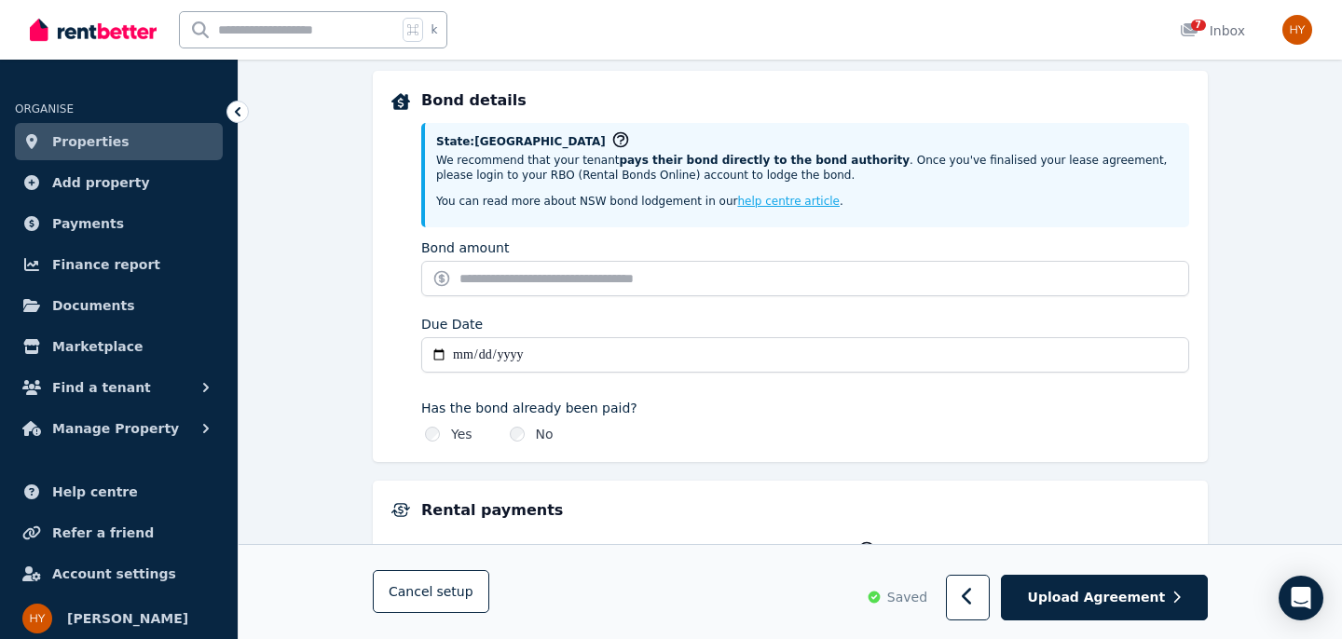
scroll to position [867, 0]
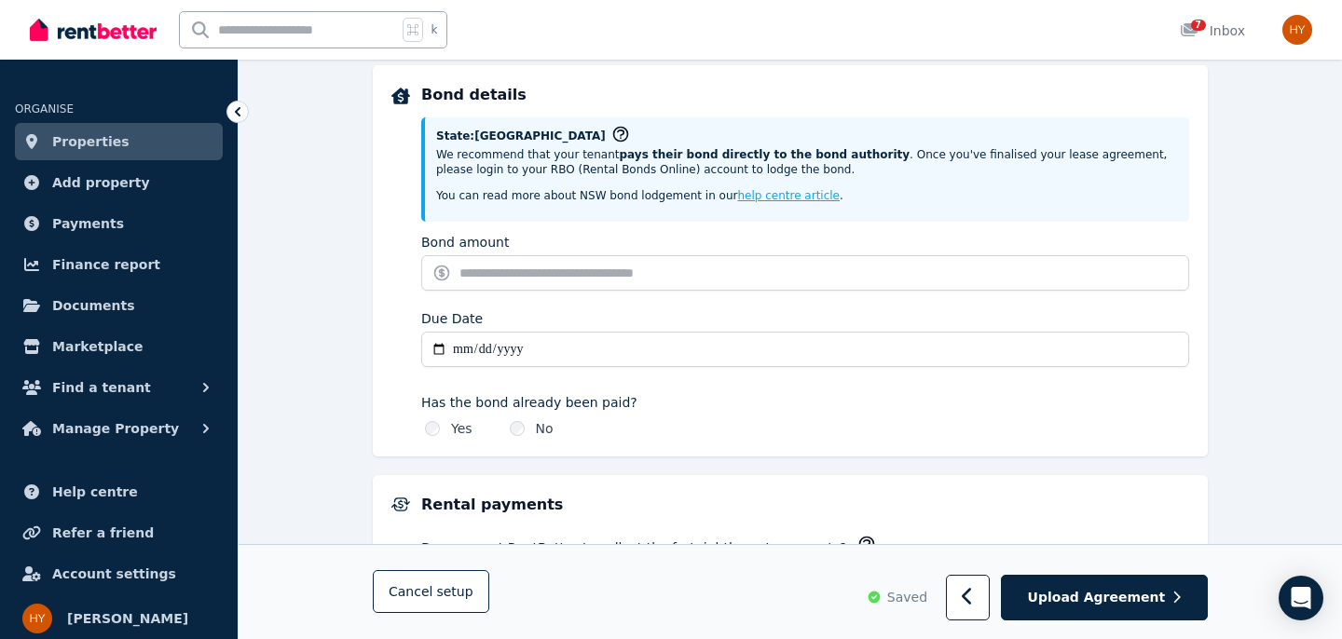
click at [465, 351] on input "Due Date" at bounding box center [805, 349] width 768 height 35
click at [435, 347] on input "Due Date" at bounding box center [805, 349] width 768 height 35
type input "**********"
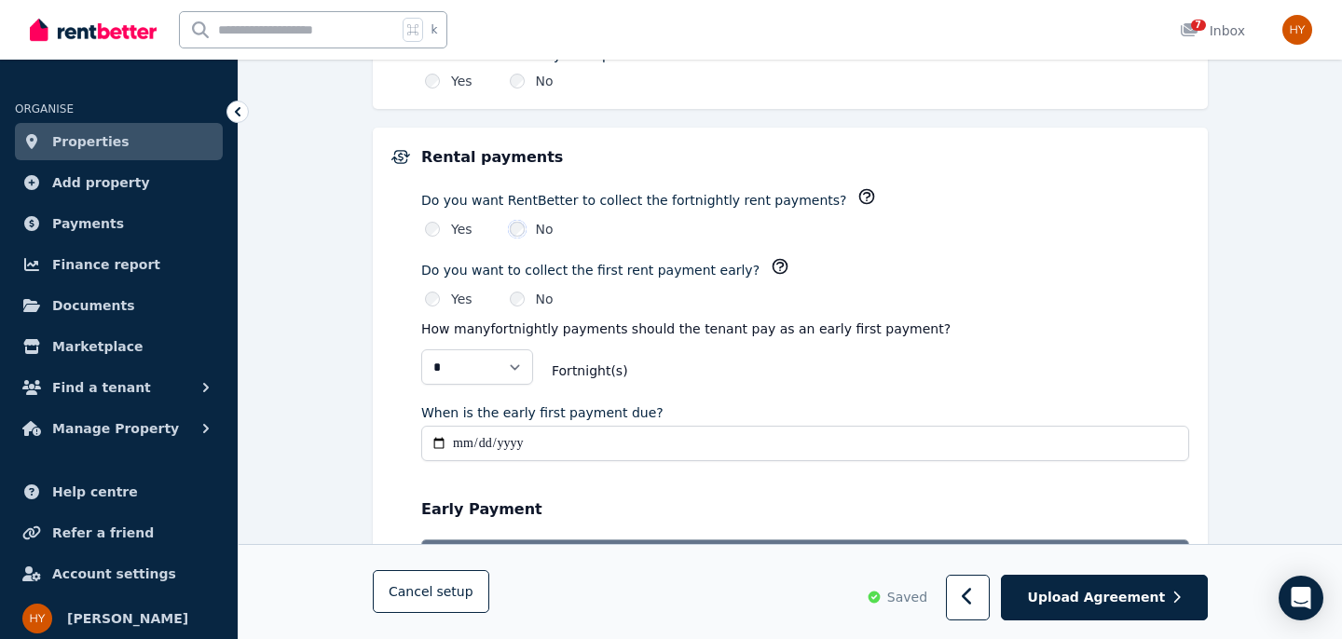
scroll to position [1215, 0]
click at [518, 363] on select "* *" at bounding box center [477, 366] width 112 height 35
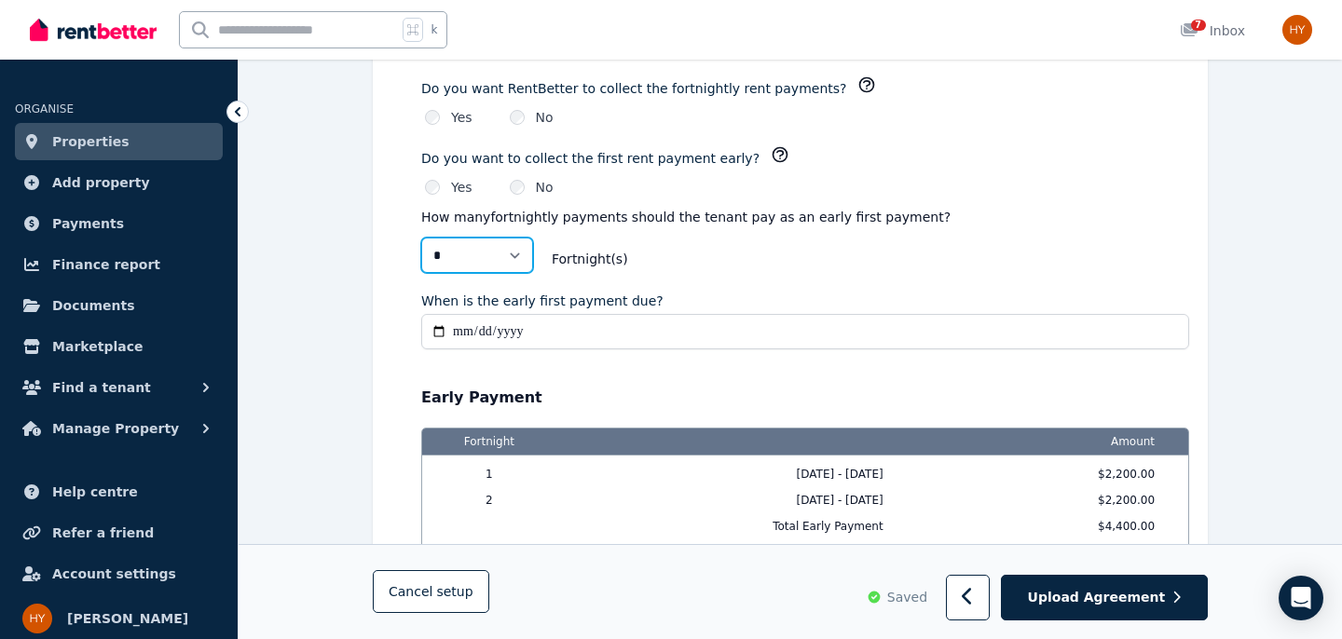
scroll to position [1325, 0]
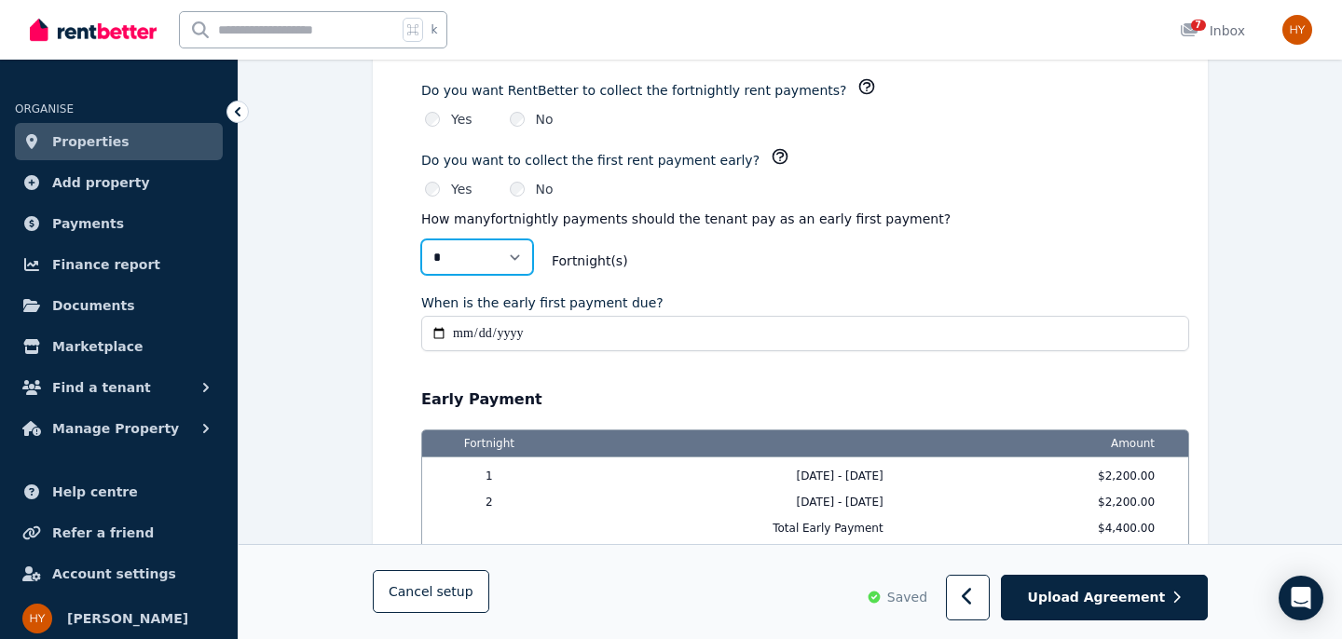
click at [515, 252] on select "* *" at bounding box center [477, 257] width 112 height 35
select select "*"
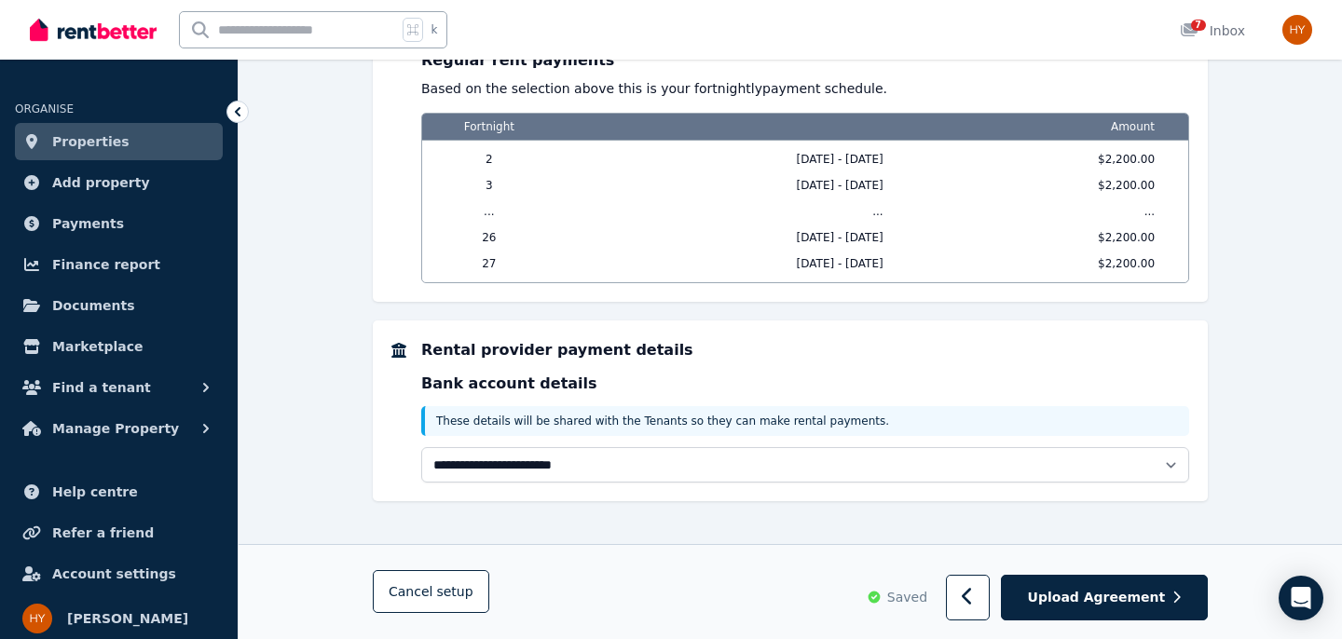
scroll to position [1859, 0]
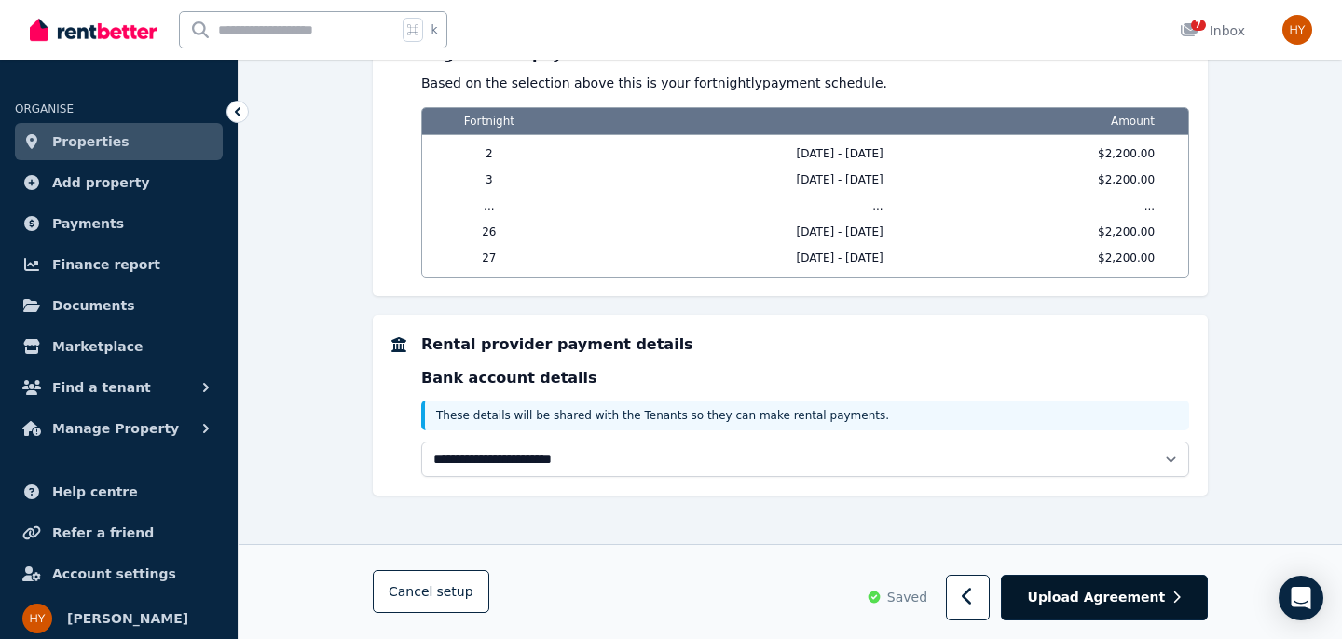
click at [1093, 595] on span "Upload Agreement" at bounding box center [1097, 598] width 138 height 19
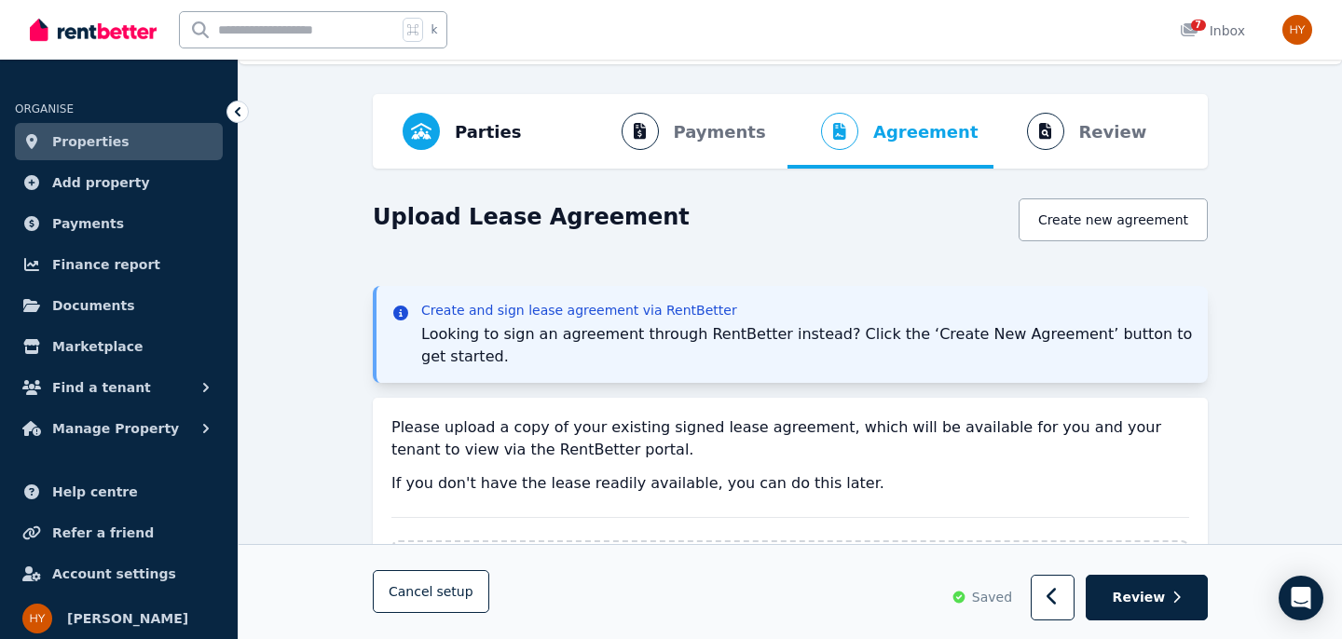
scroll to position [0, 0]
